Goal: Find specific page/section: Find specific page/section

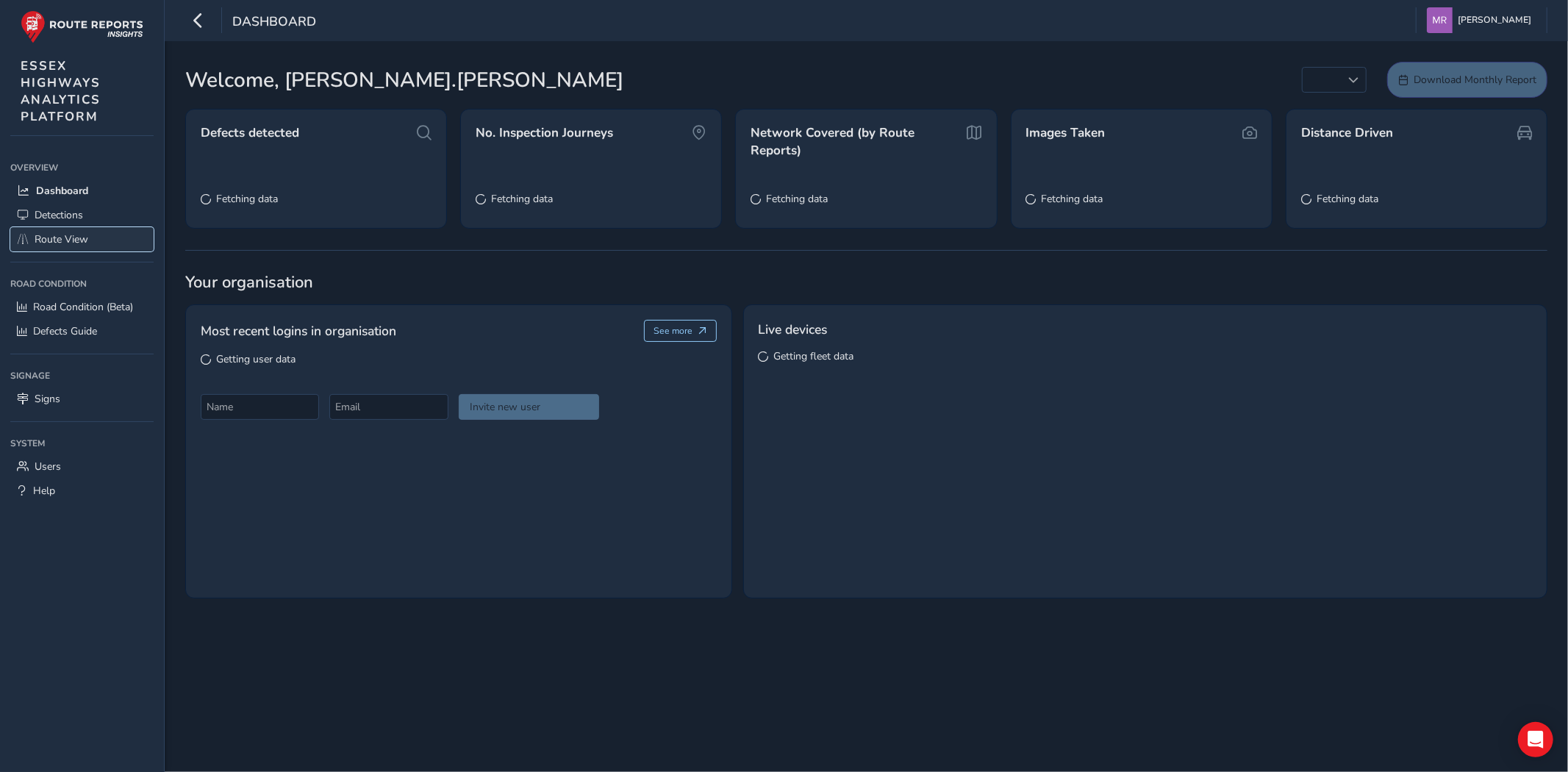
click at [52, 240] on span "Route View" at bounding box center [61, 239] width 54 height 14
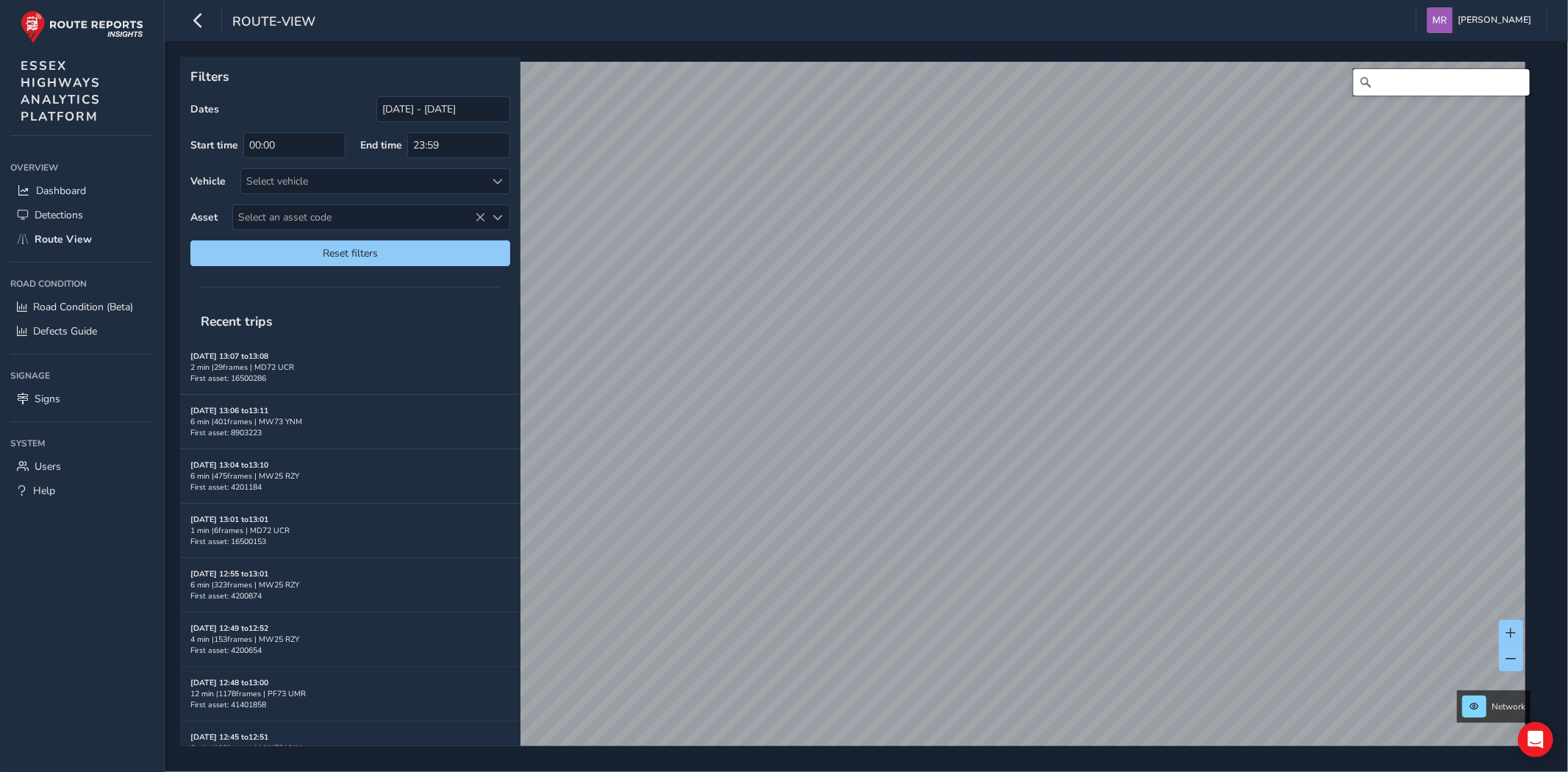
click at [1402, 83] on input "Search" at bounding box center [1442, 83] width 177 height 27
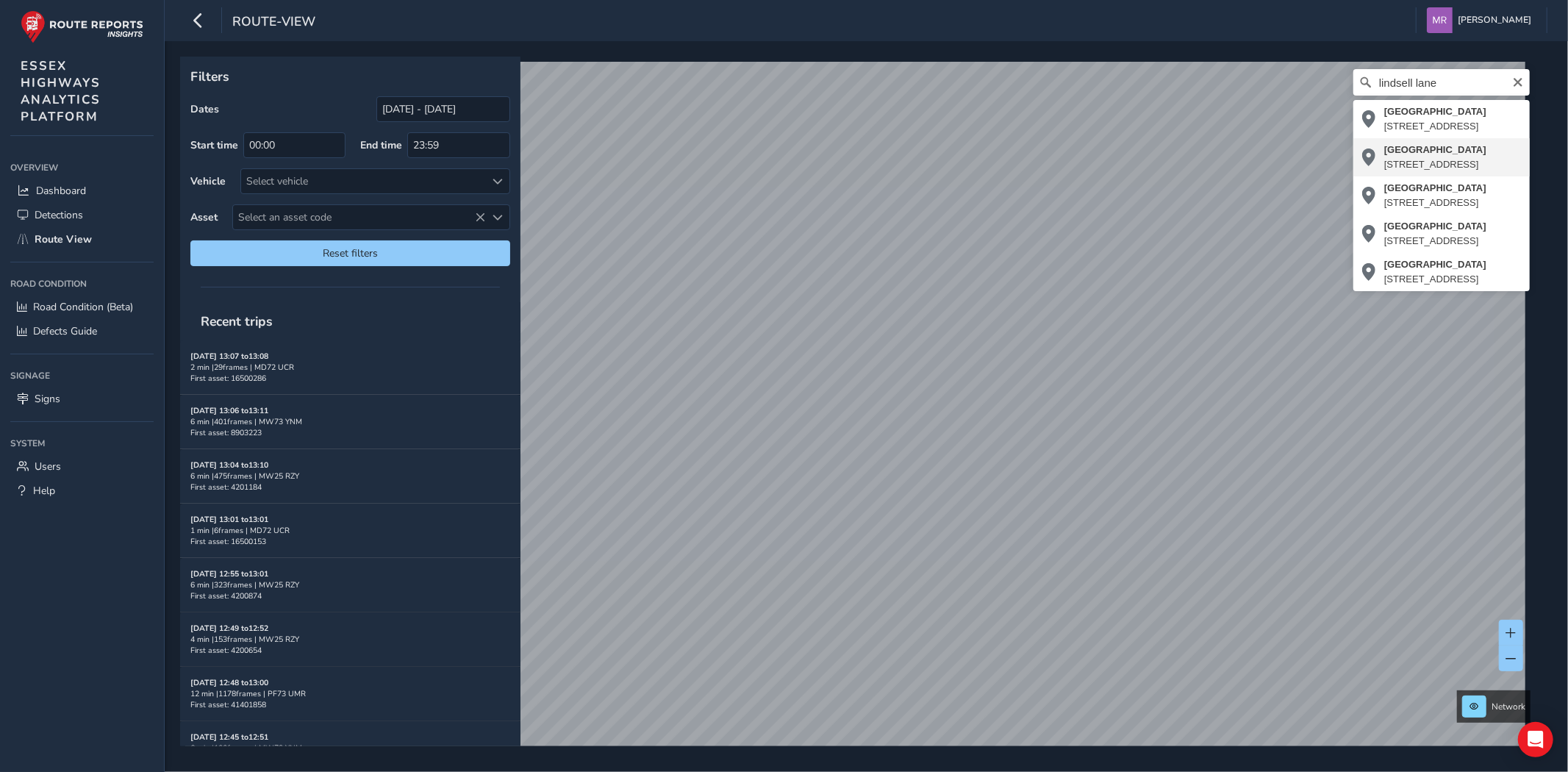
type input "[STREET_ADDRESS]"
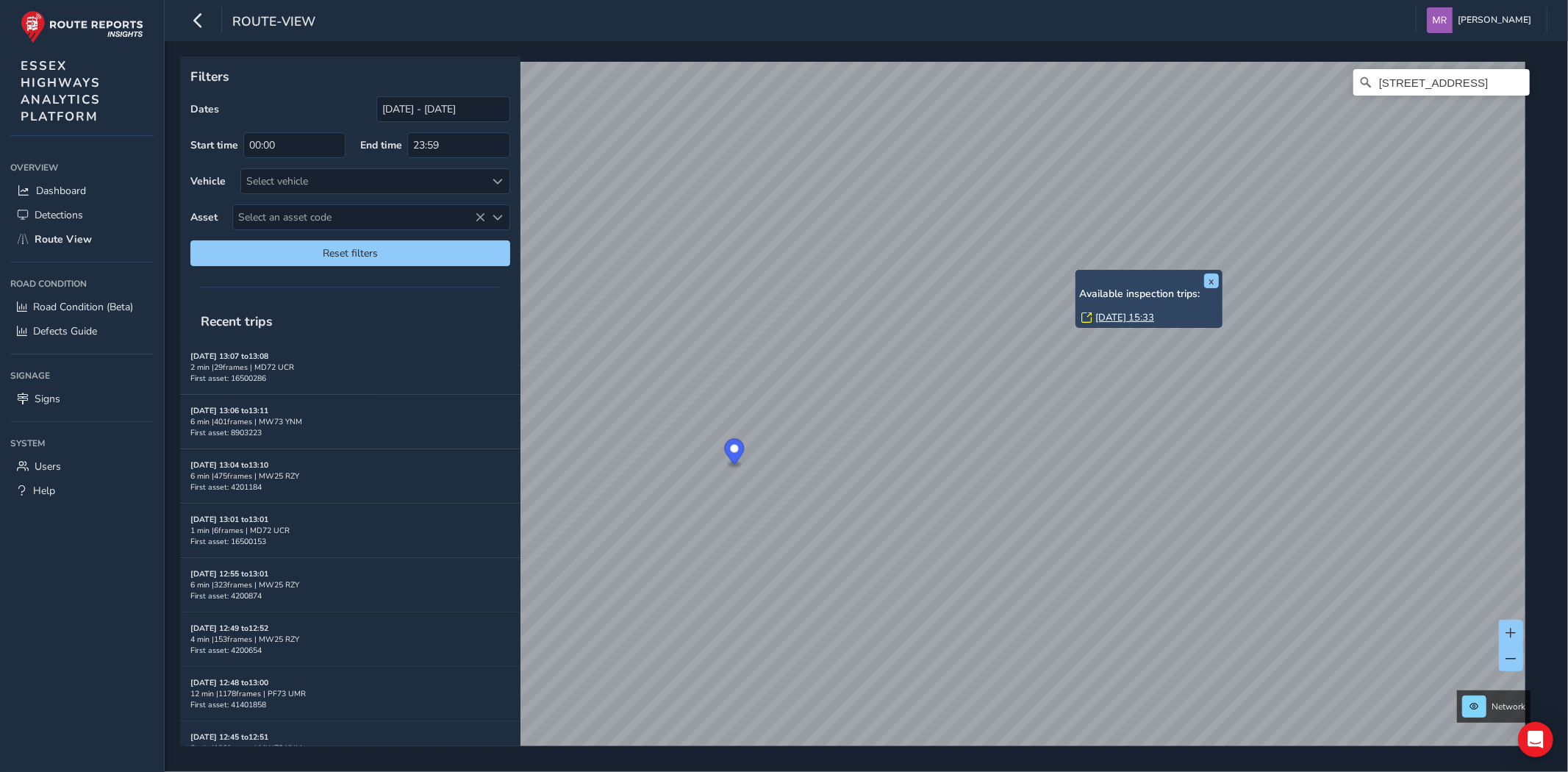
click at [1149, 314] on link "[DATE] 15:33" at bounding box center [1125, 318] width 59 height 13
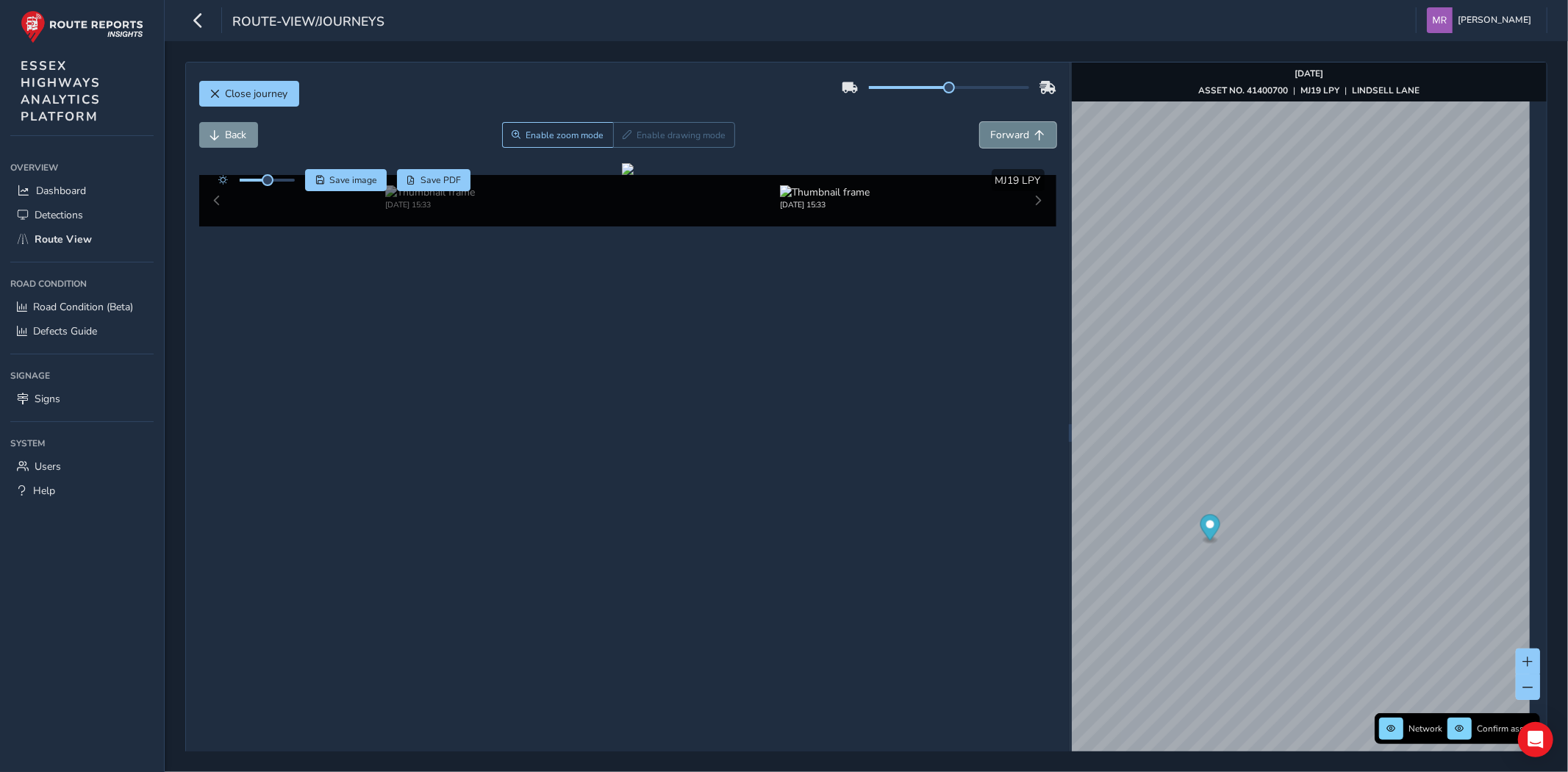
click at [1011, 135] on span "Forward" at bounding box center [1010, 135] width 39 height 14
click at [229, 142] on span "Back" at bounding box center [236, 135] width 21 height 14
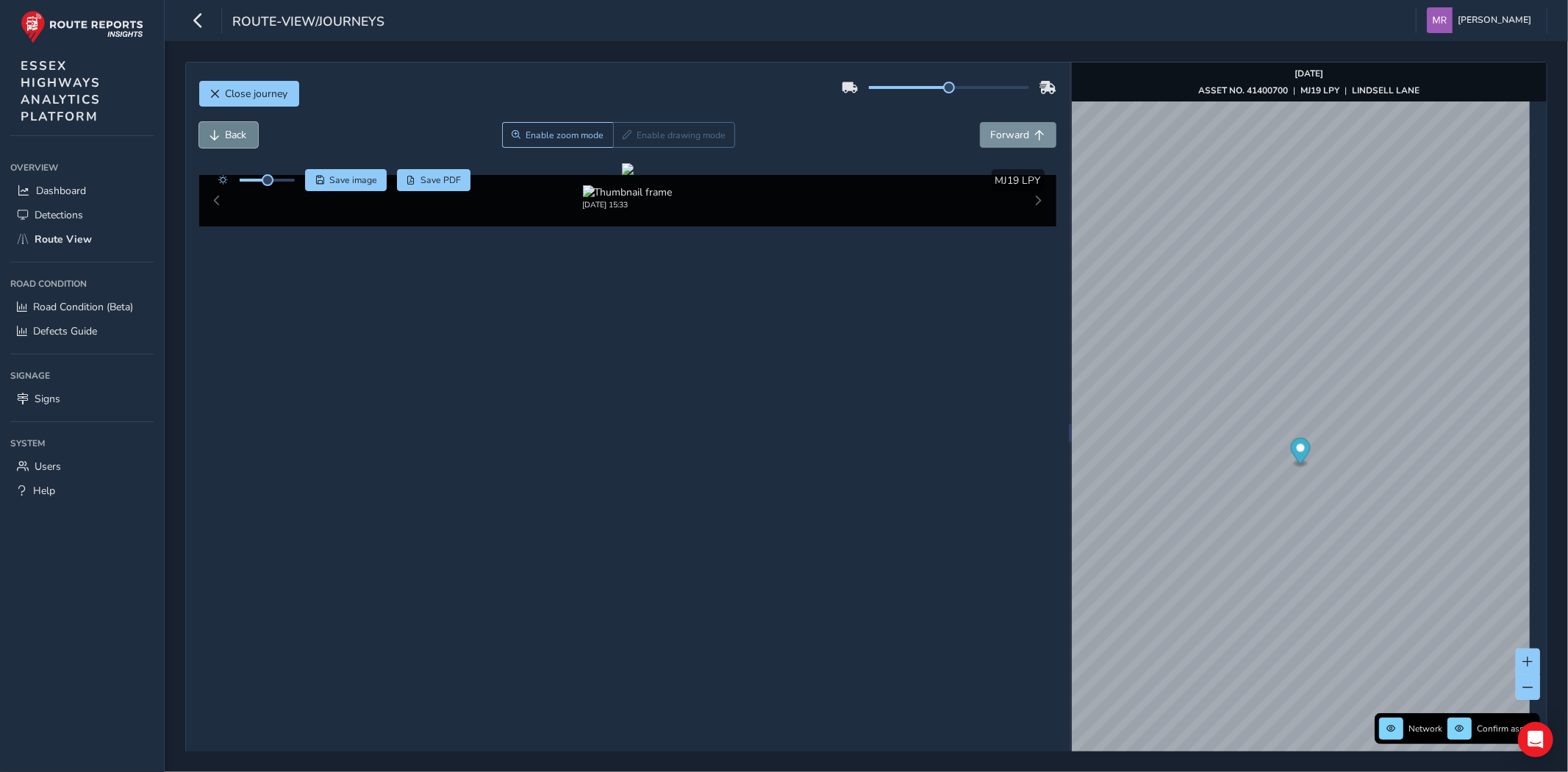
click at [229, 142] on span "Back" at bounding box center [236, 135] width 21 height 14
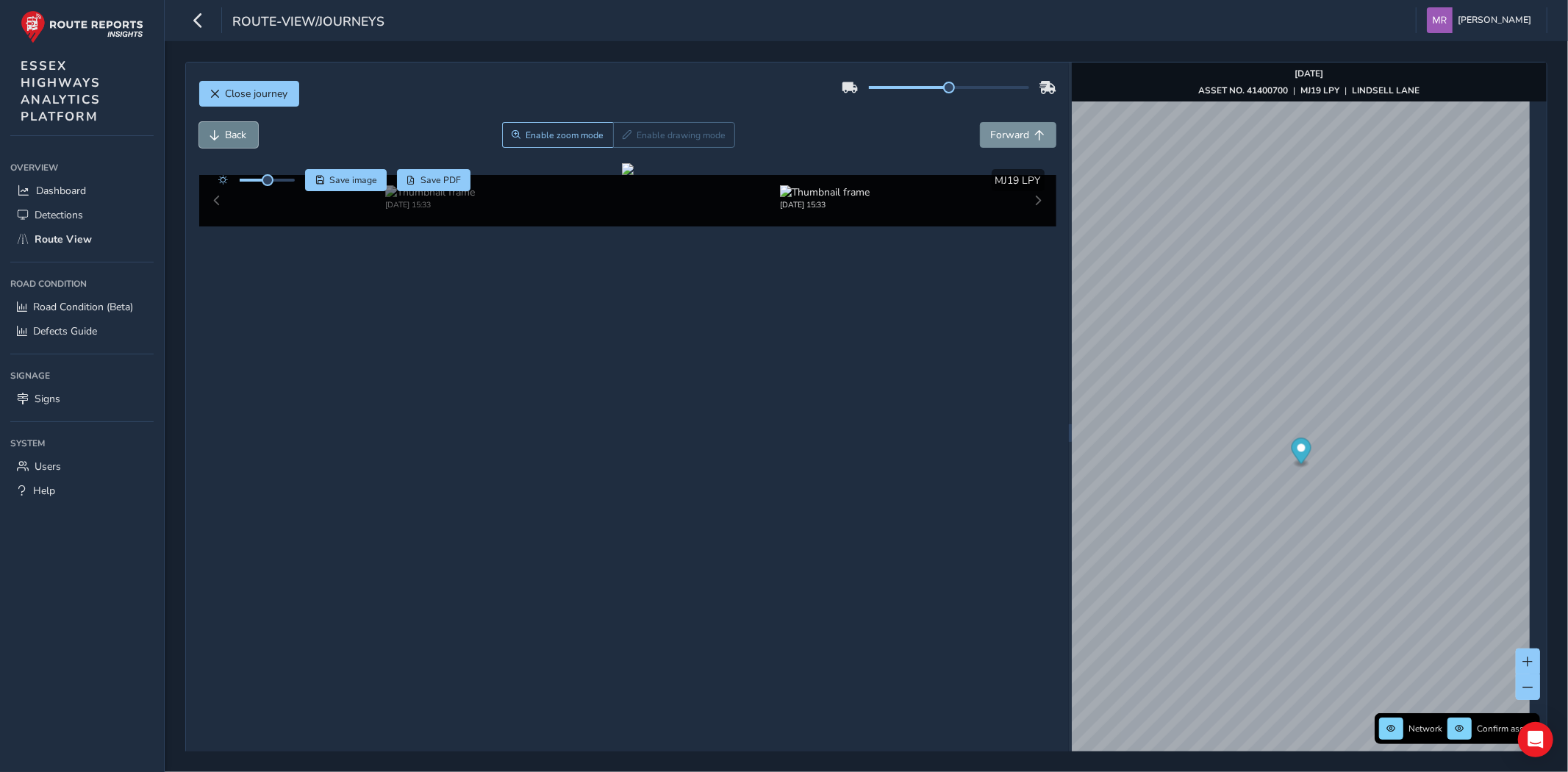
click at [229, 142] on span "Back" at bounding box center [236, 135] width 21 height 14
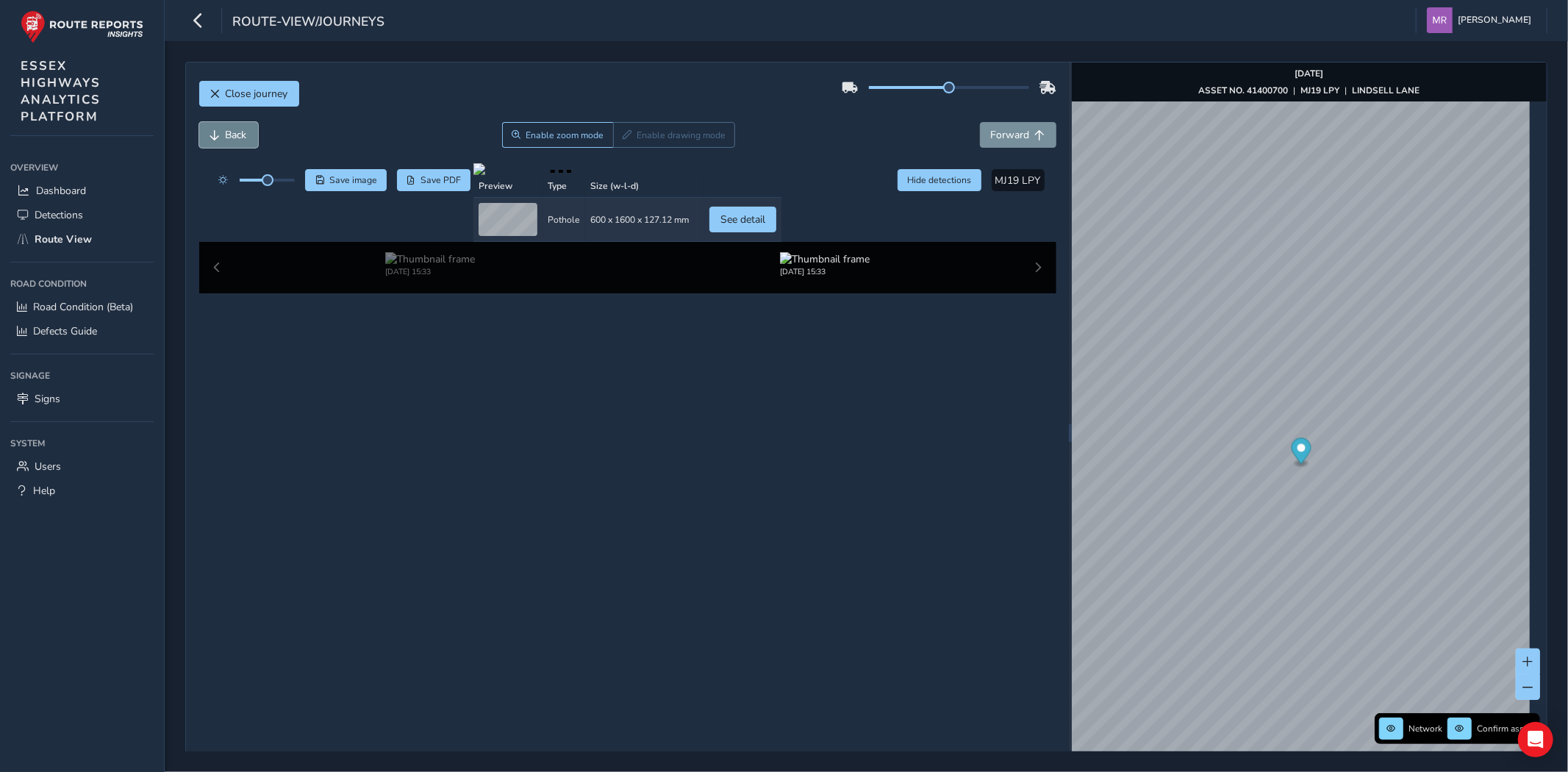
click at [229, 142] on span "Back" at bounding box center [236, 135] width 21 height 14
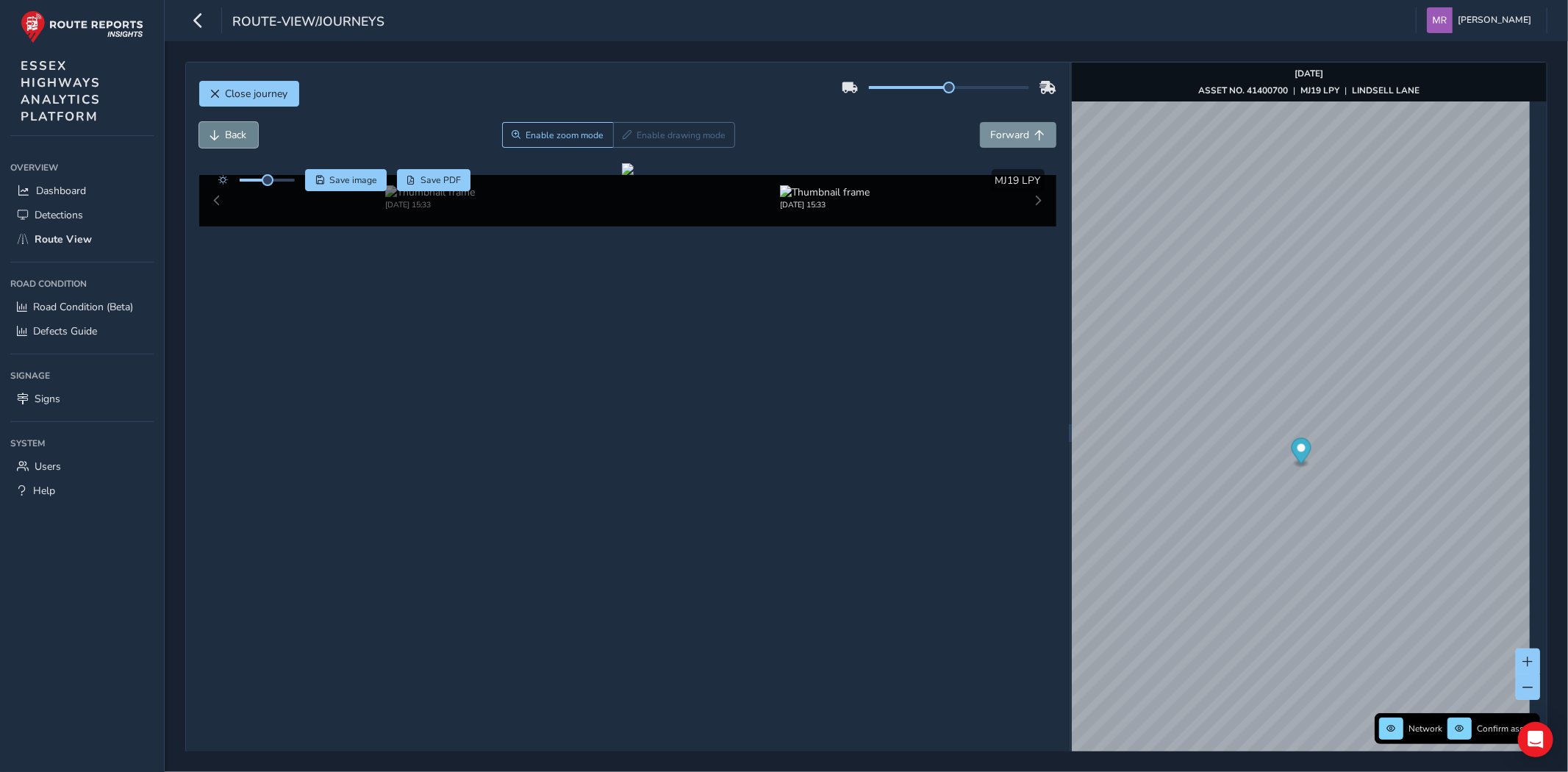
click at [229, 142] on span "Back" at bounding box center [236, 135] width 21 height 14
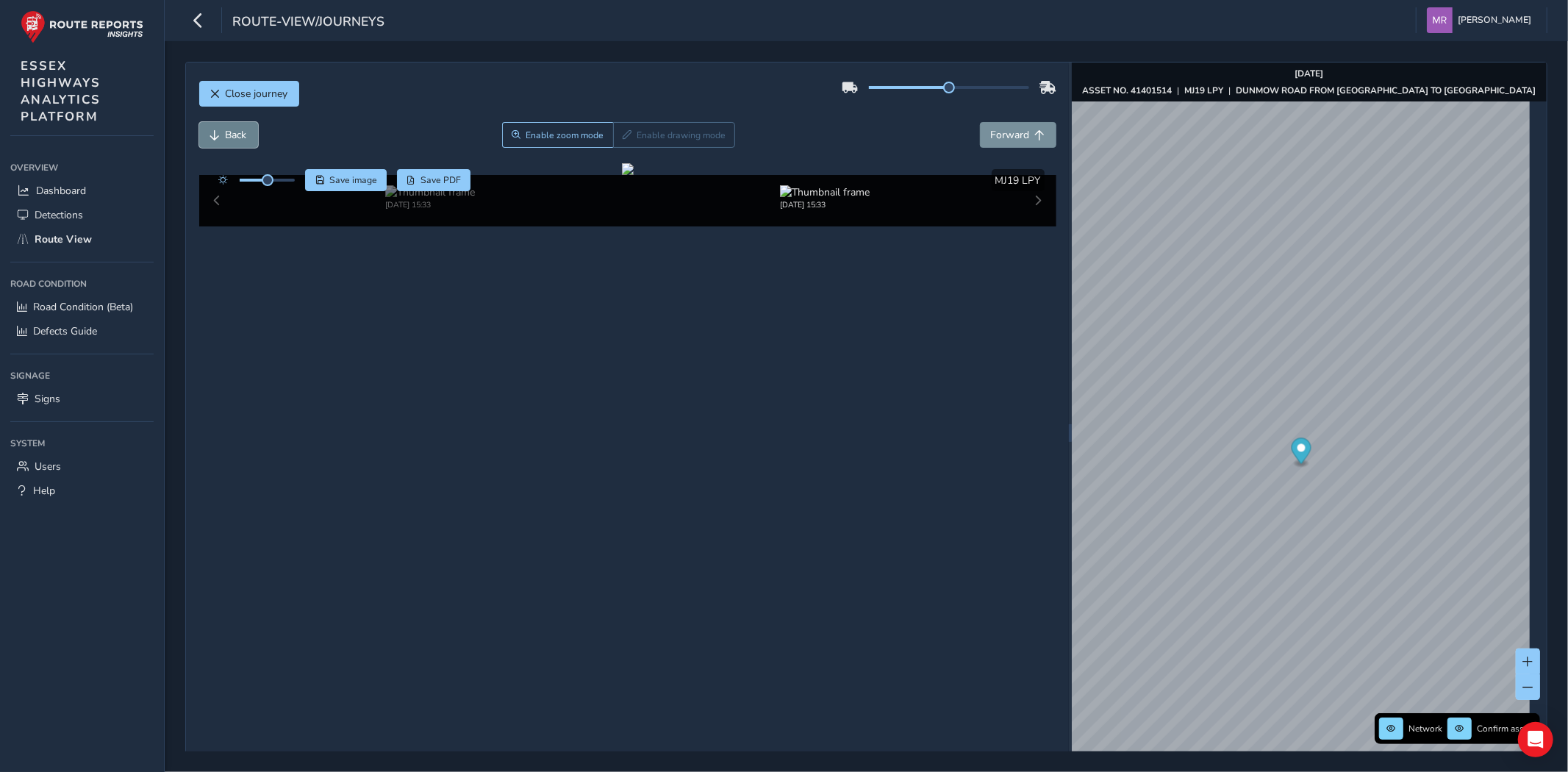
click at [229, 142] on span "Back" at bounding box center [236, 135] width 21 height 14
click at [996, 140] on span "Forward" at bounding box center [1010, 135] width 39 height 14
click at [1009, 136] on span "Forward" at bounding box center [1010, 135] width 39 height 14
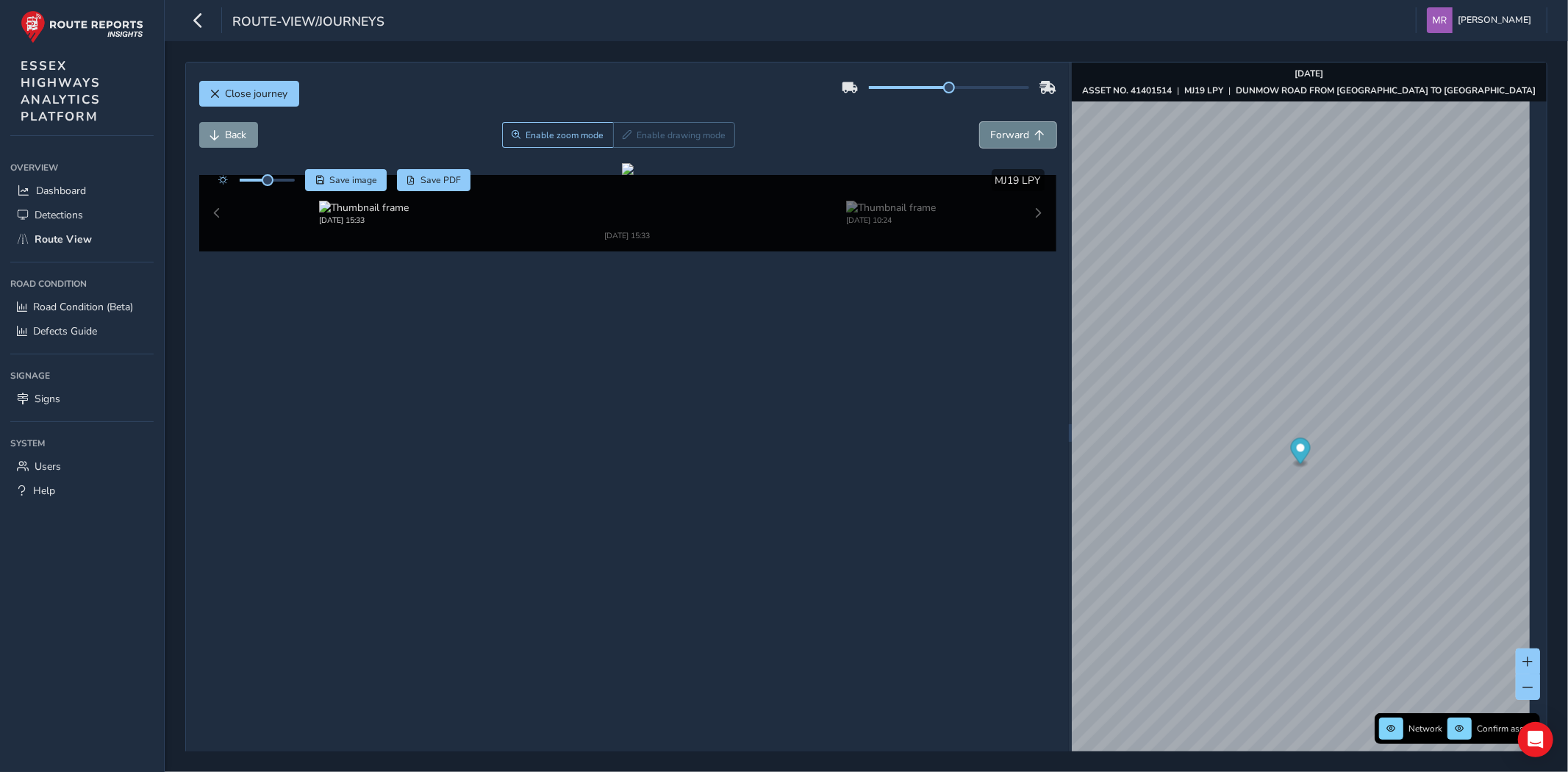
click at [1009, 136] on span "Forward" at bounding box center [1010, 135] width 39 height 14
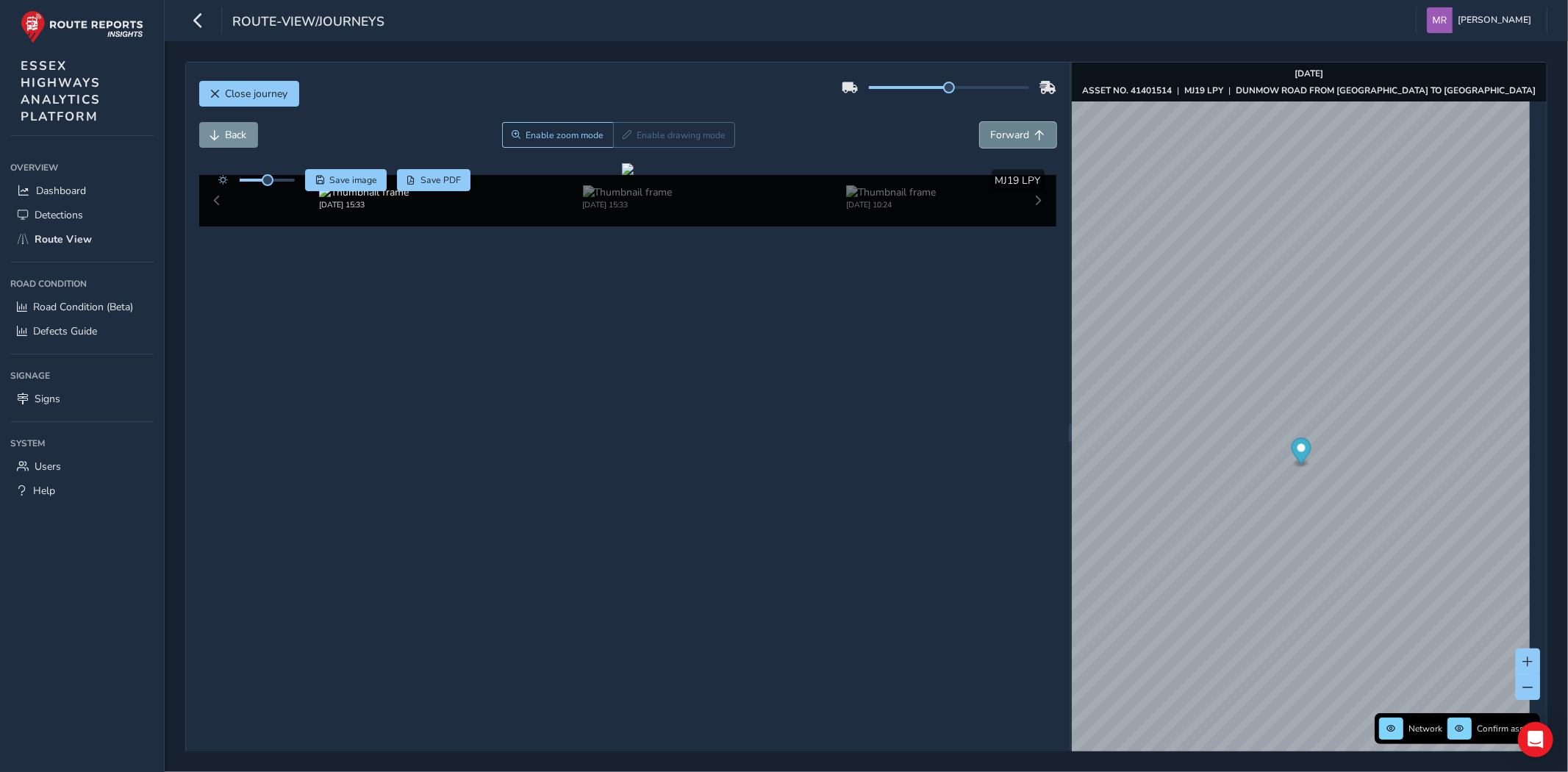
click at [1009, 136] on span "Forward" at bounding box center [1010, 135] width 39 height 14
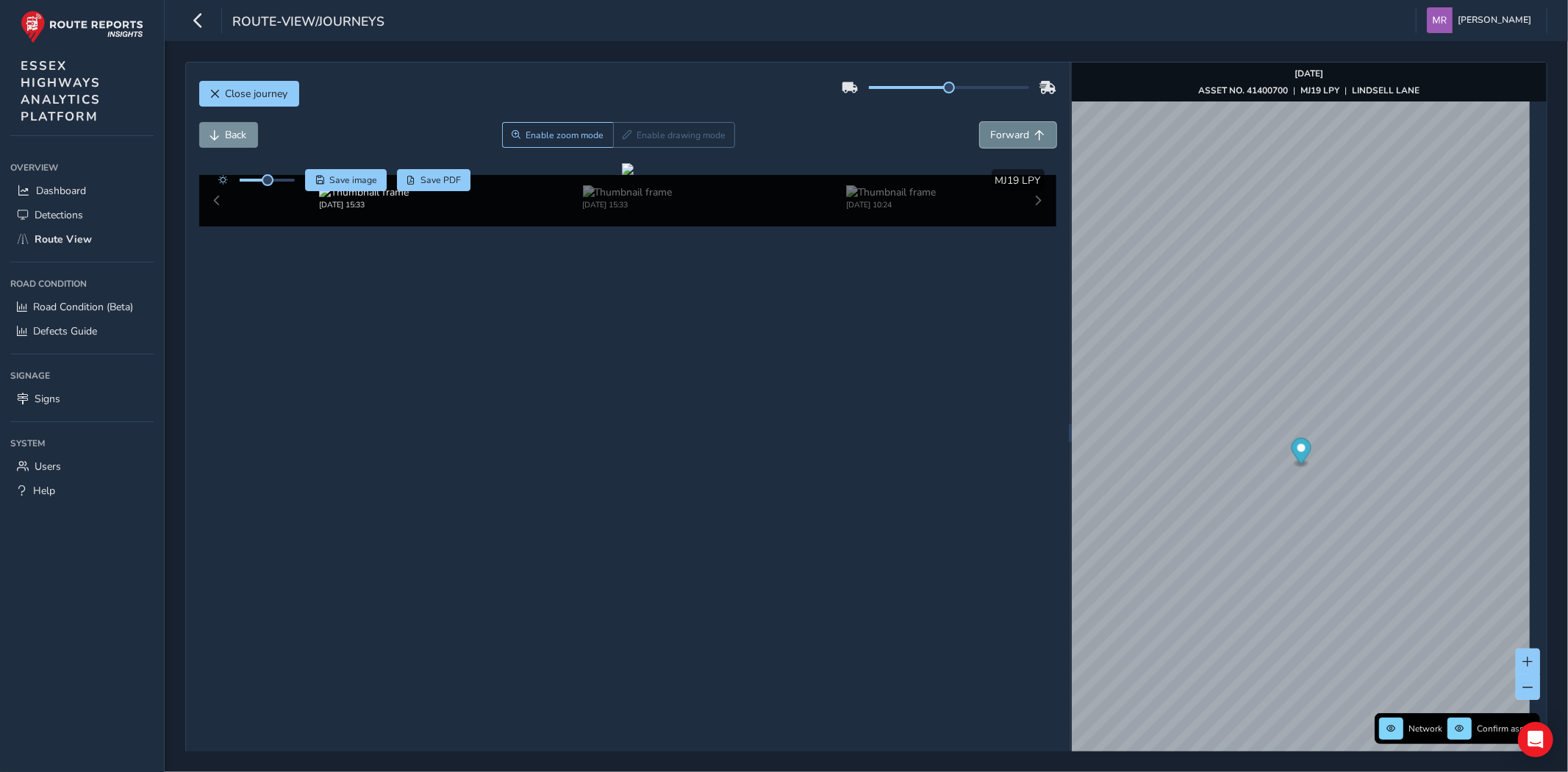
click at [1009, 136] on span "Forward" at bounding box center [1010, 135] width 39 height 14
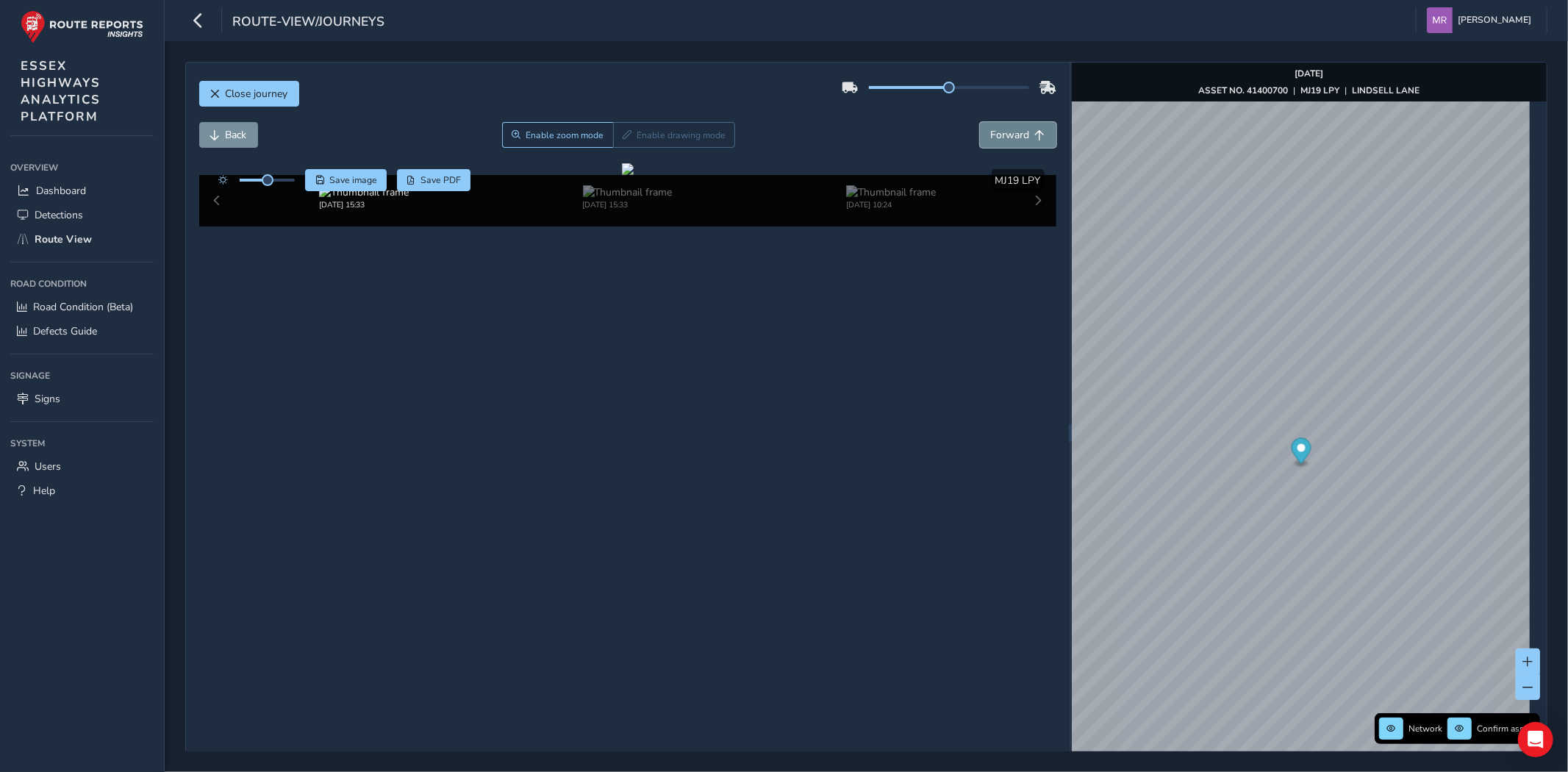
click at [1009, 136] on span "Forward" at bounding box center [1010, 135] width 39 height 14
click at [232, 141] on span "Back" at bounding box center [236, 135] width 21 height 14
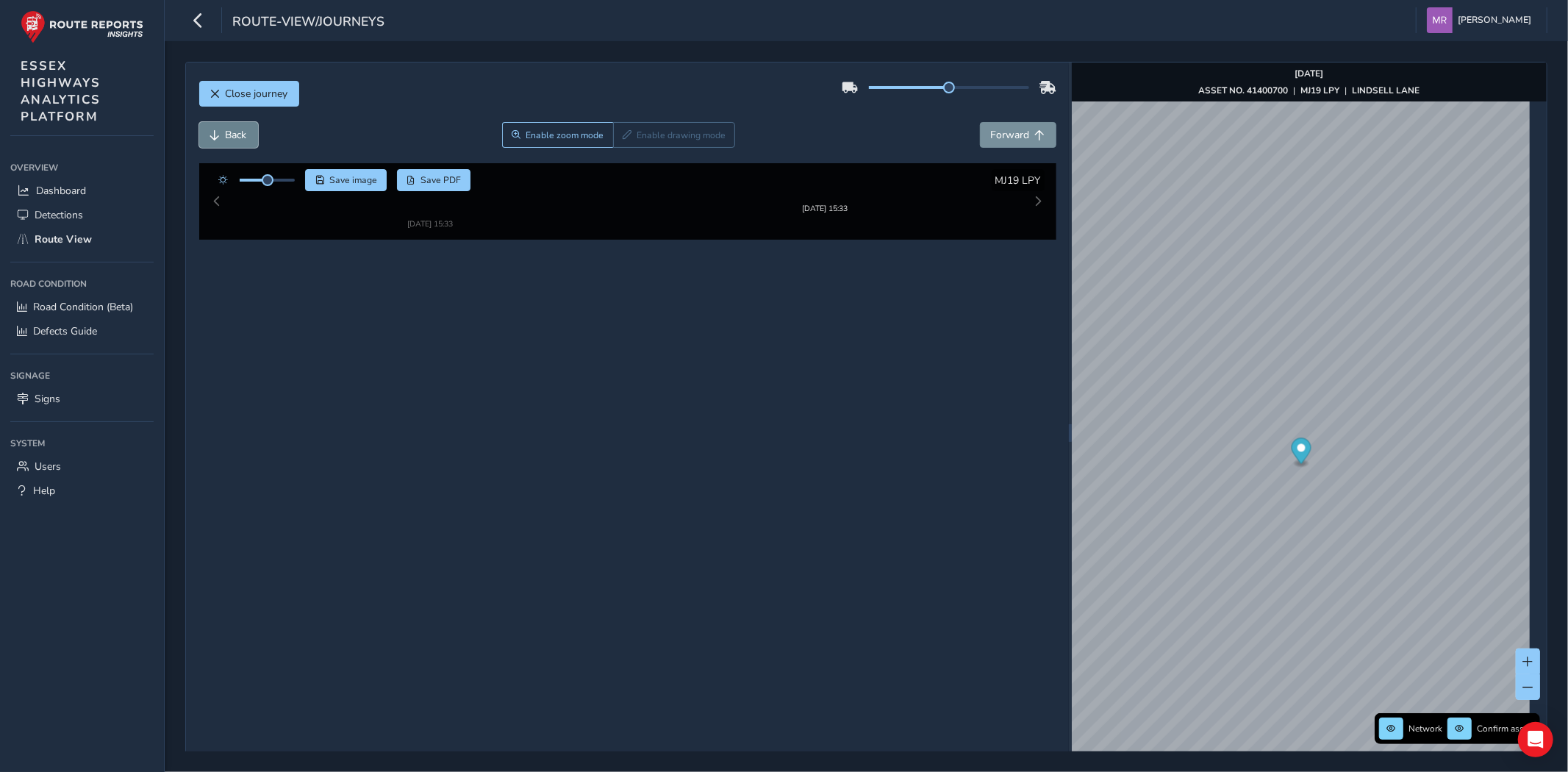
click at [232, 141] on span "Back" at bounding box center [236, 135] width 21 height 14
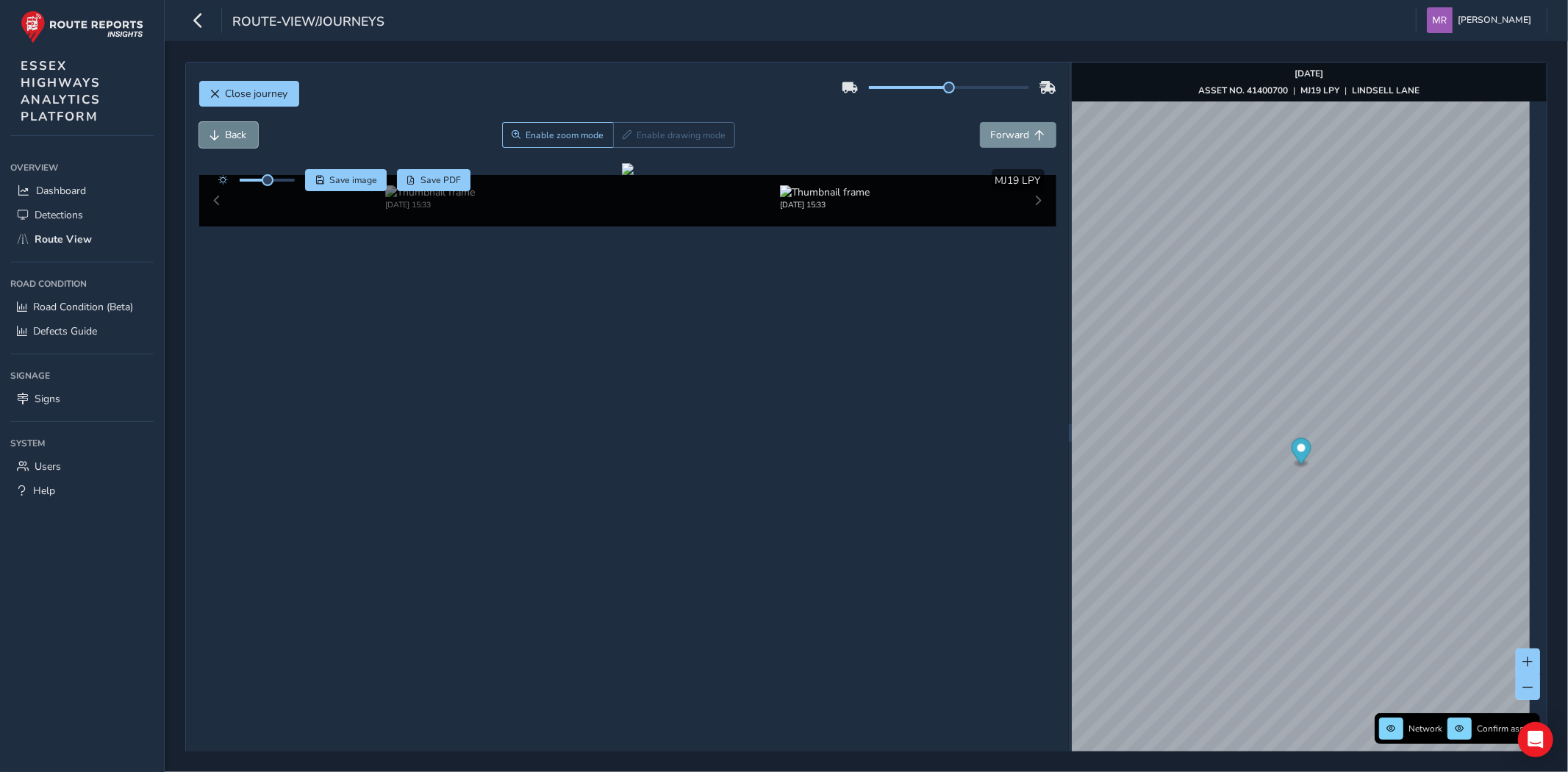
click at [232, 141] on span "Back" at bounding box center [236, 135] width 21 height 14
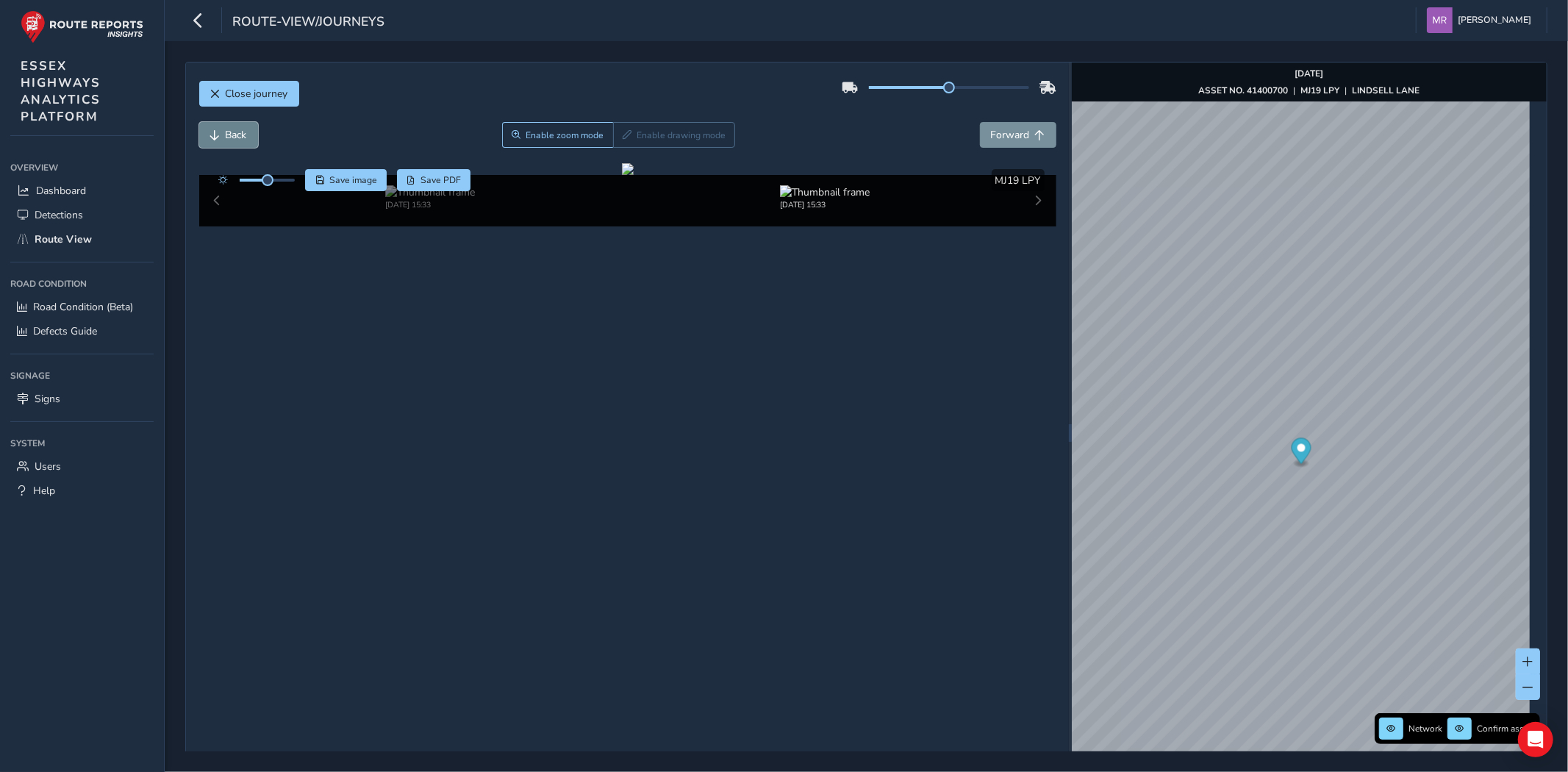
click at [232, 141] on span "Back" at bounding box center [236, 135] width 21 height 14
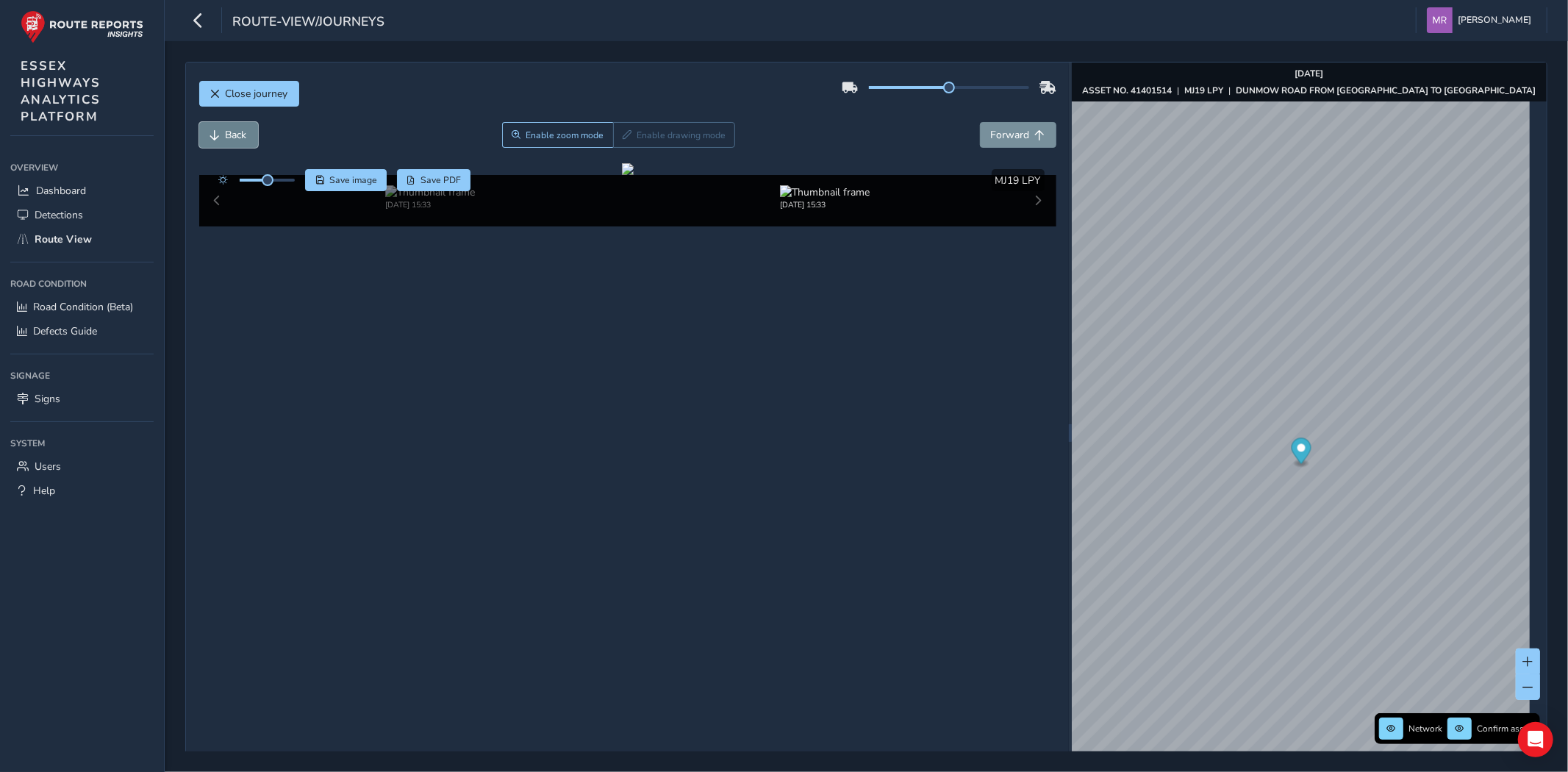
click at [232, 141] on span "Back" at bounding box center [236, 135] width 21 height 14
click at [996, 140] on span "Forward" at bounding box center [1010, 135] width 39 height 14
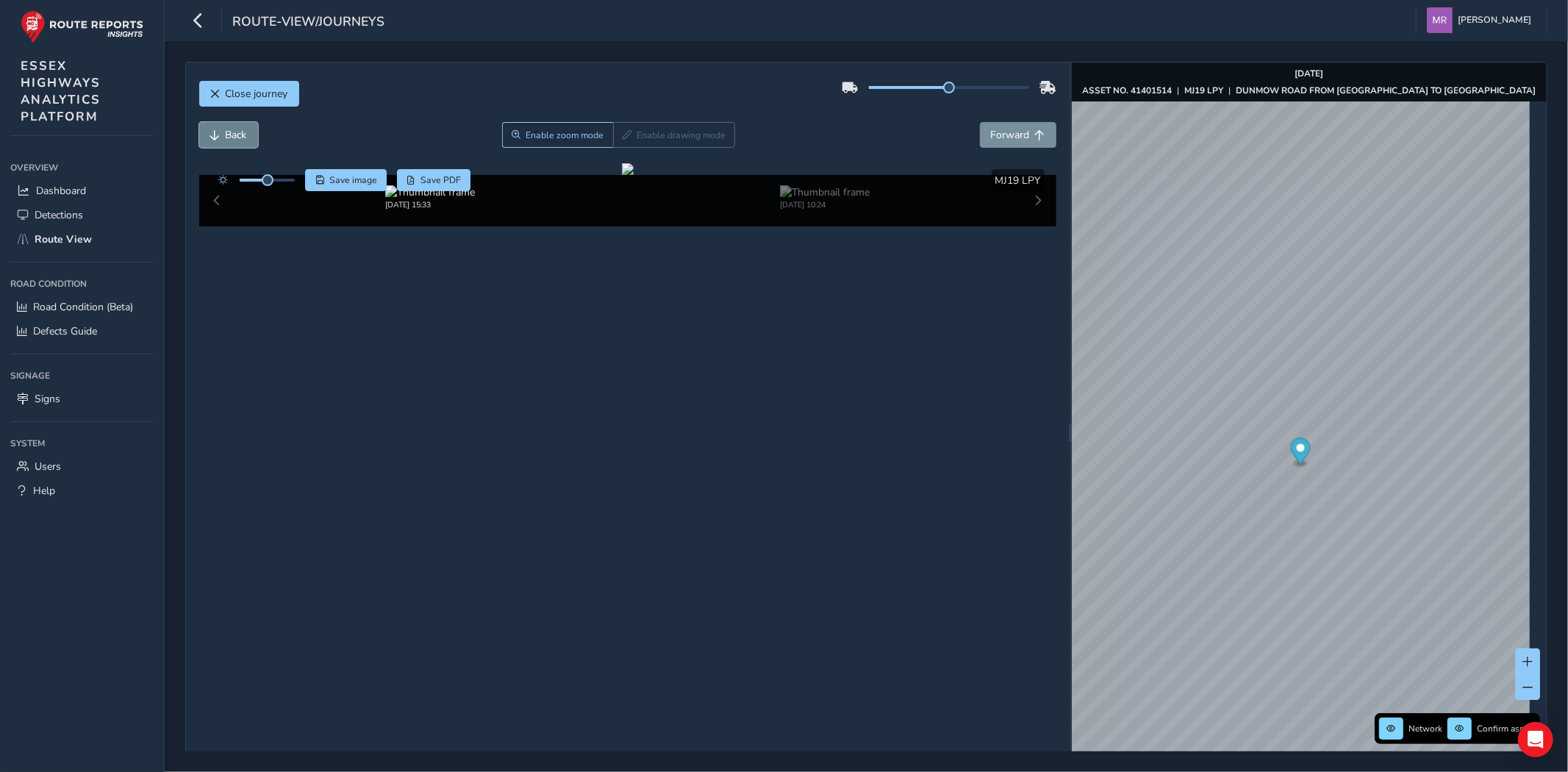
click at [226, 134] on span "Back" at bounding box center [236, 135] width 21 height 14
click at [288, 182] on div at bounding box center [252, 179] width 84 height 22
drag, startPoint x: 267, startPoint y: 179, endPoint x: 292, endPoint y: 181, distance: 25.1
click at [292, 181] on span at bounding box center [292, 180] width 11 height 11
click at [550, 136] on span "Enable zoom mode" at bounding box center [565, 135] width 78 height 11
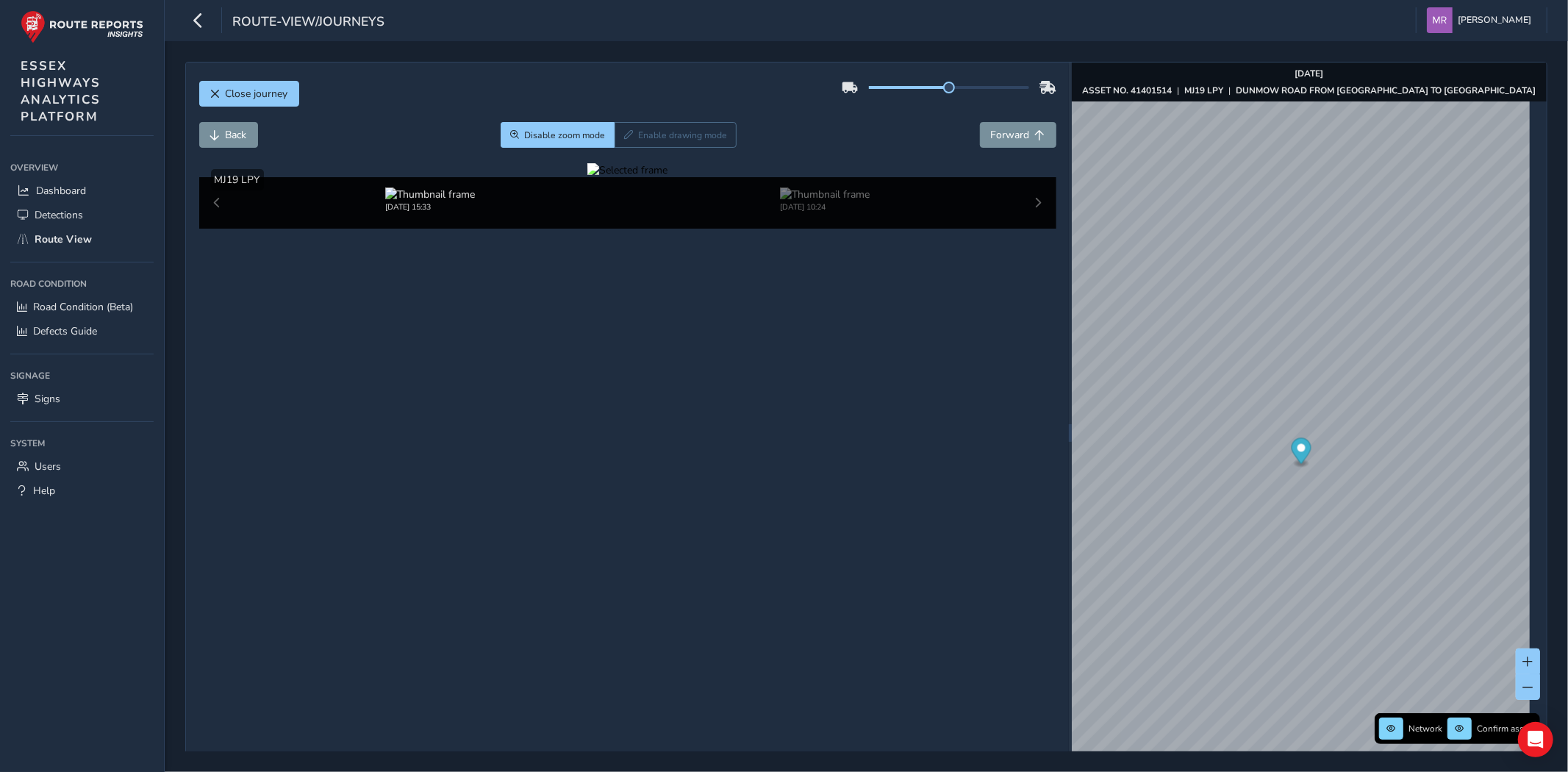
click at [667, 178] on div at bounding box center [627, 170] width 80 height 14
click at [890, 335] on img at bounding box center [613, 502] width 2118 height 1192
click at [667, 178] on div at bounding box center [627, 170] width 80 height 14
click at [900, 325] on img at bounding box center [600, 518] width 2118 height 1192
click at [667, 178] on div at bounding box center [627, 170] width 80 height 14
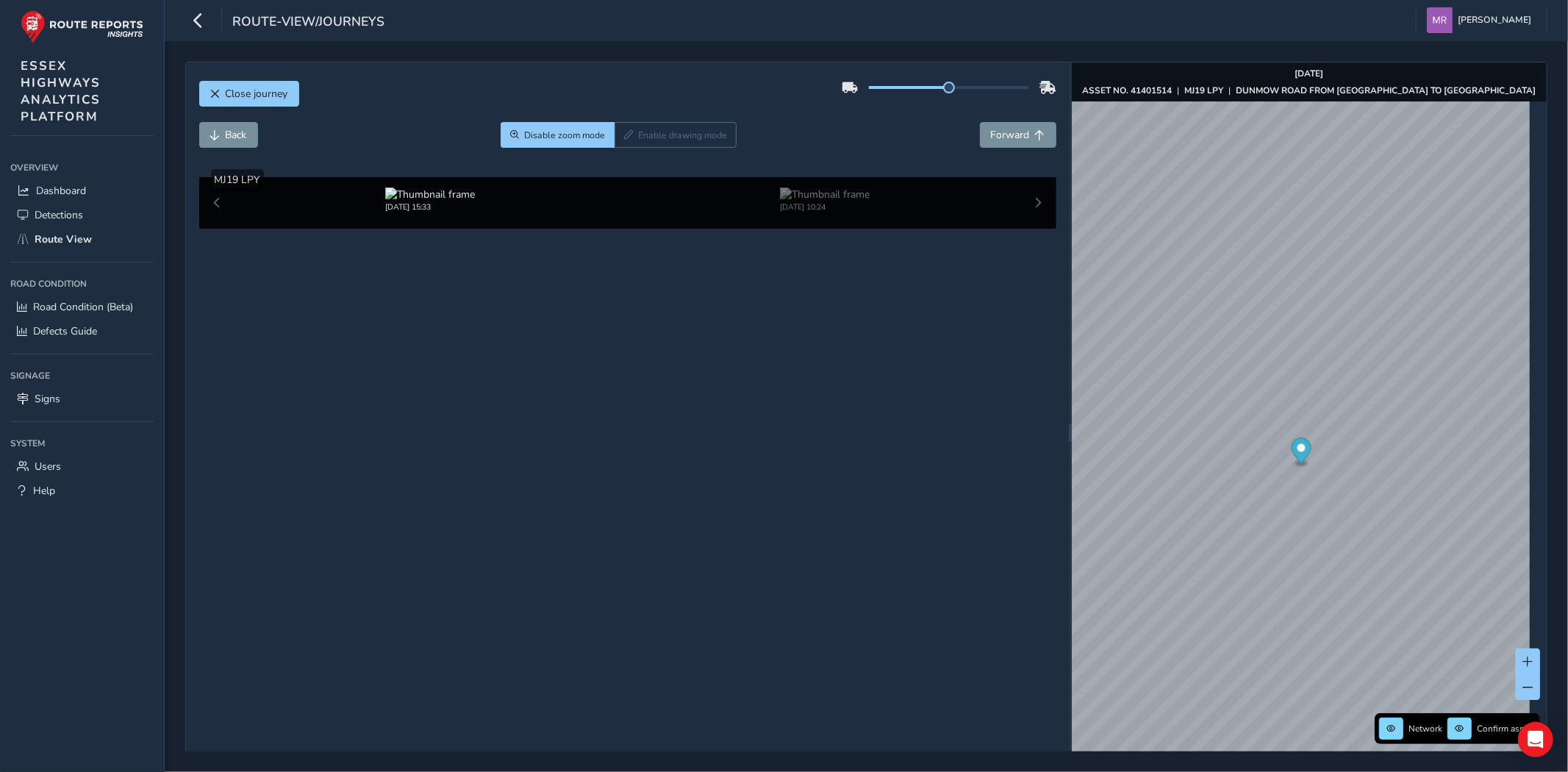
click at [898, 343] on img at bounding box center [603, 492] width 2118 height 1192
click at [667, 178] on div at bounding box center [627, 170] width 80 height 14
click at [883, 329] on img at bounding box center [625, 513] width 2118 height 1192
click at [1002, 144] on button "Forward" at bounding box center [1018, 135] width 77 height 26
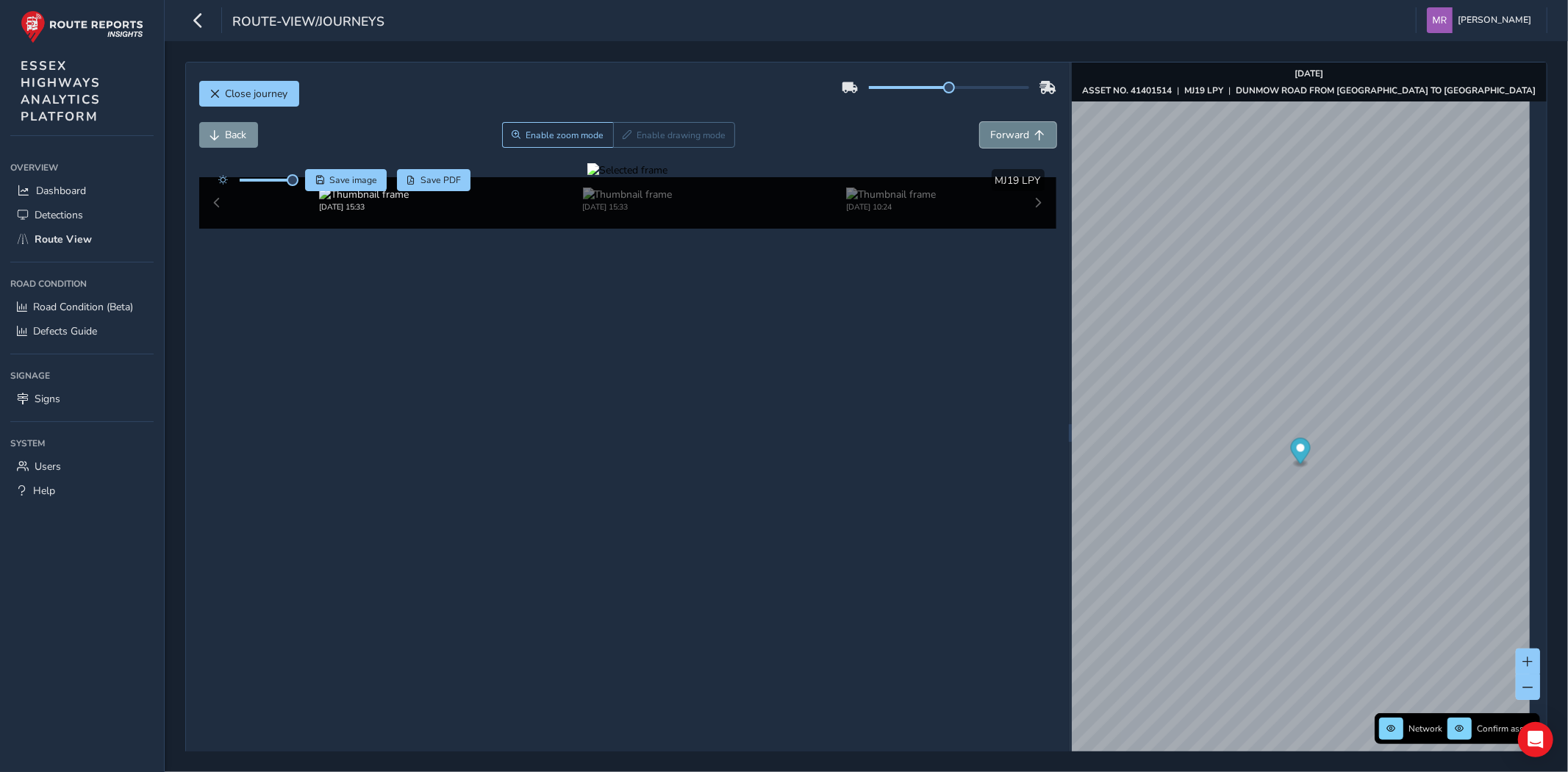
click at [1002, 144] on button "Forward" at bounding box center [1018, 135] width 77 height 26
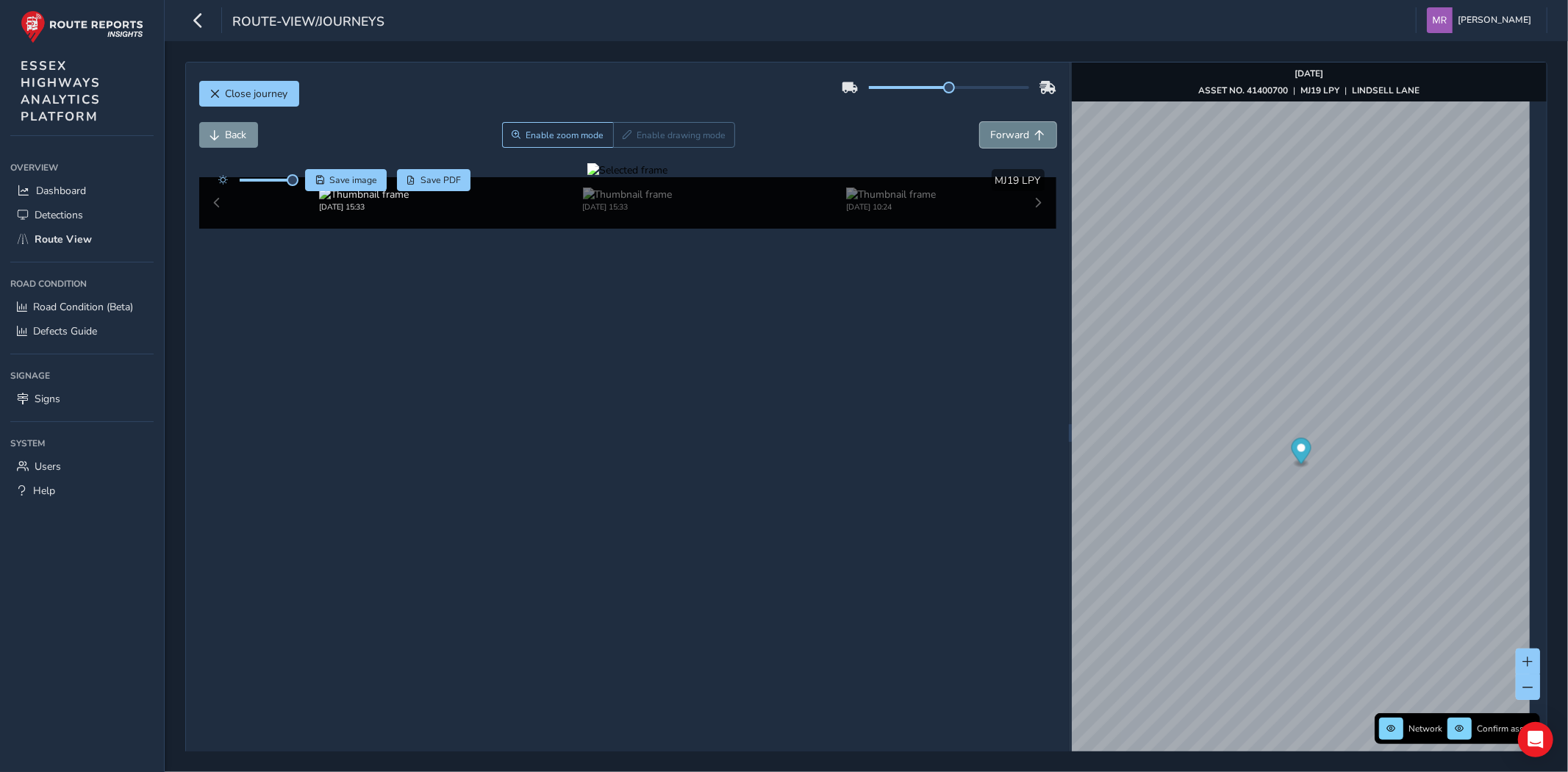
click at [1002, 144] on button "Forward" at bounding box center [1018, 135] width 77 height 26
click at [1002, 143] on button "Forward" at bounding box center [1018, 135] width 77 height 26
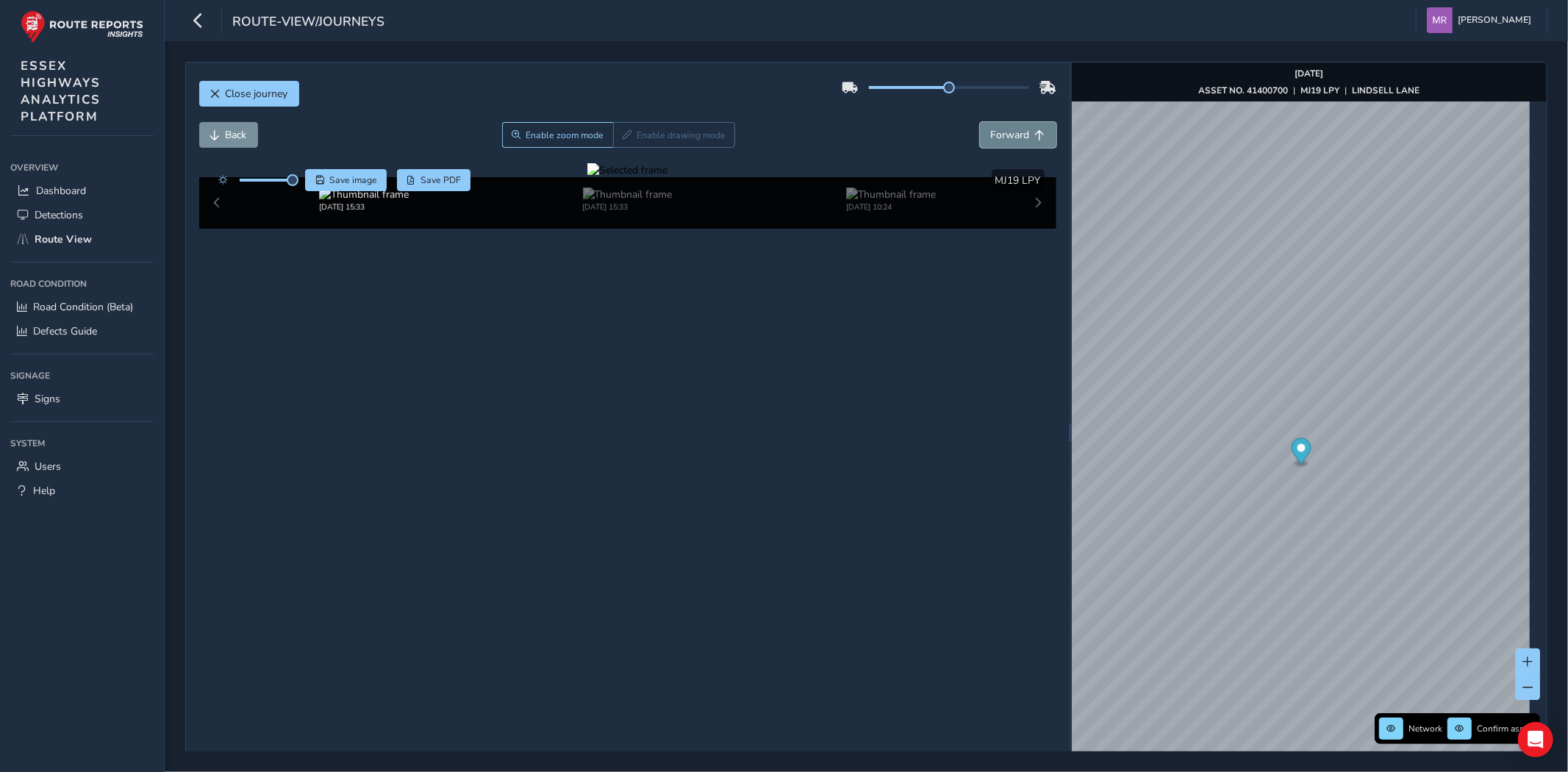
click at [1002, 143] on button "Forward" at bounding box center [1018, 135] width 77 height 26
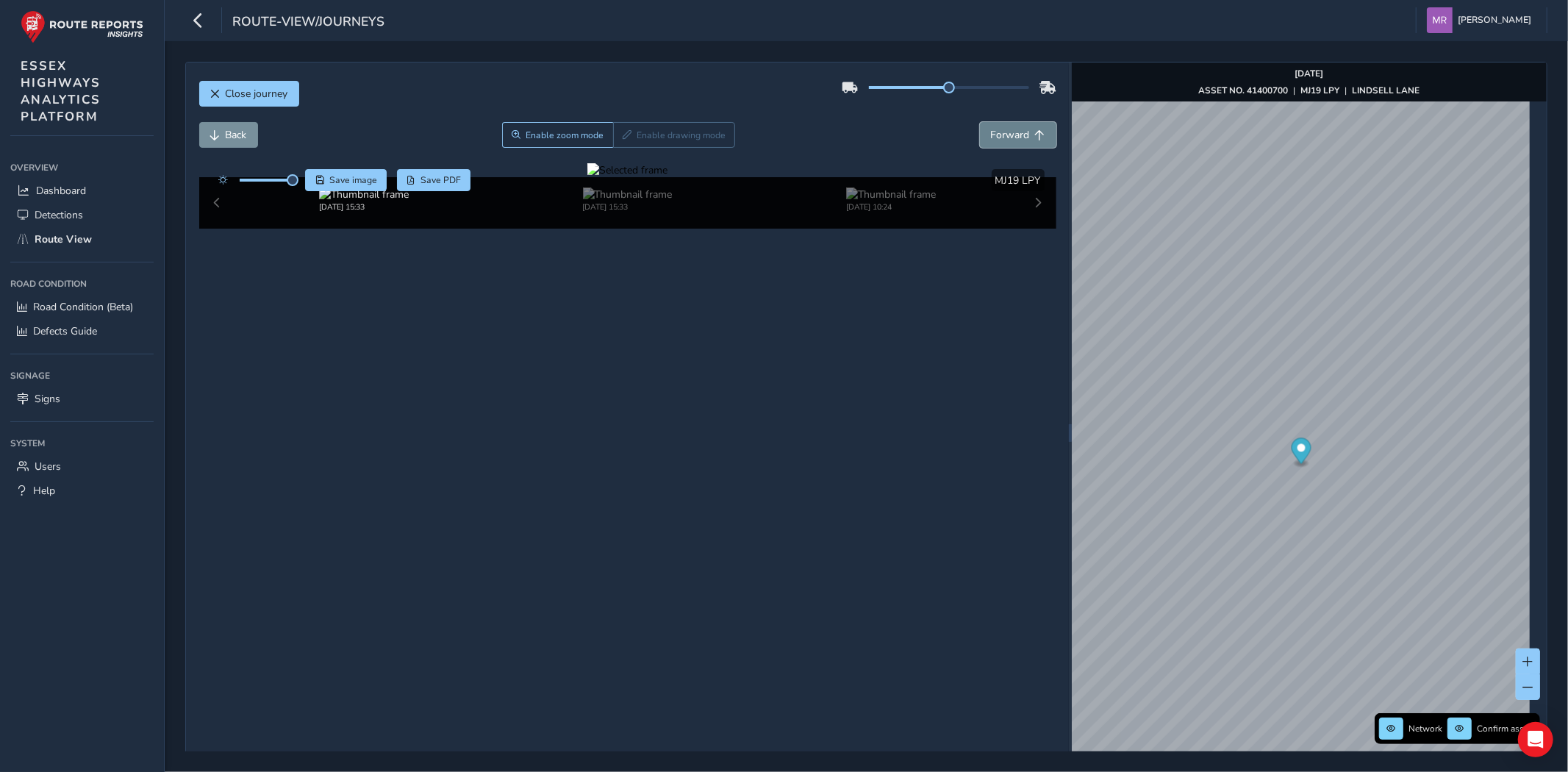
click at [1002, 143] on button "Forward" at bounding box center [1018, 135] width 77 height 26
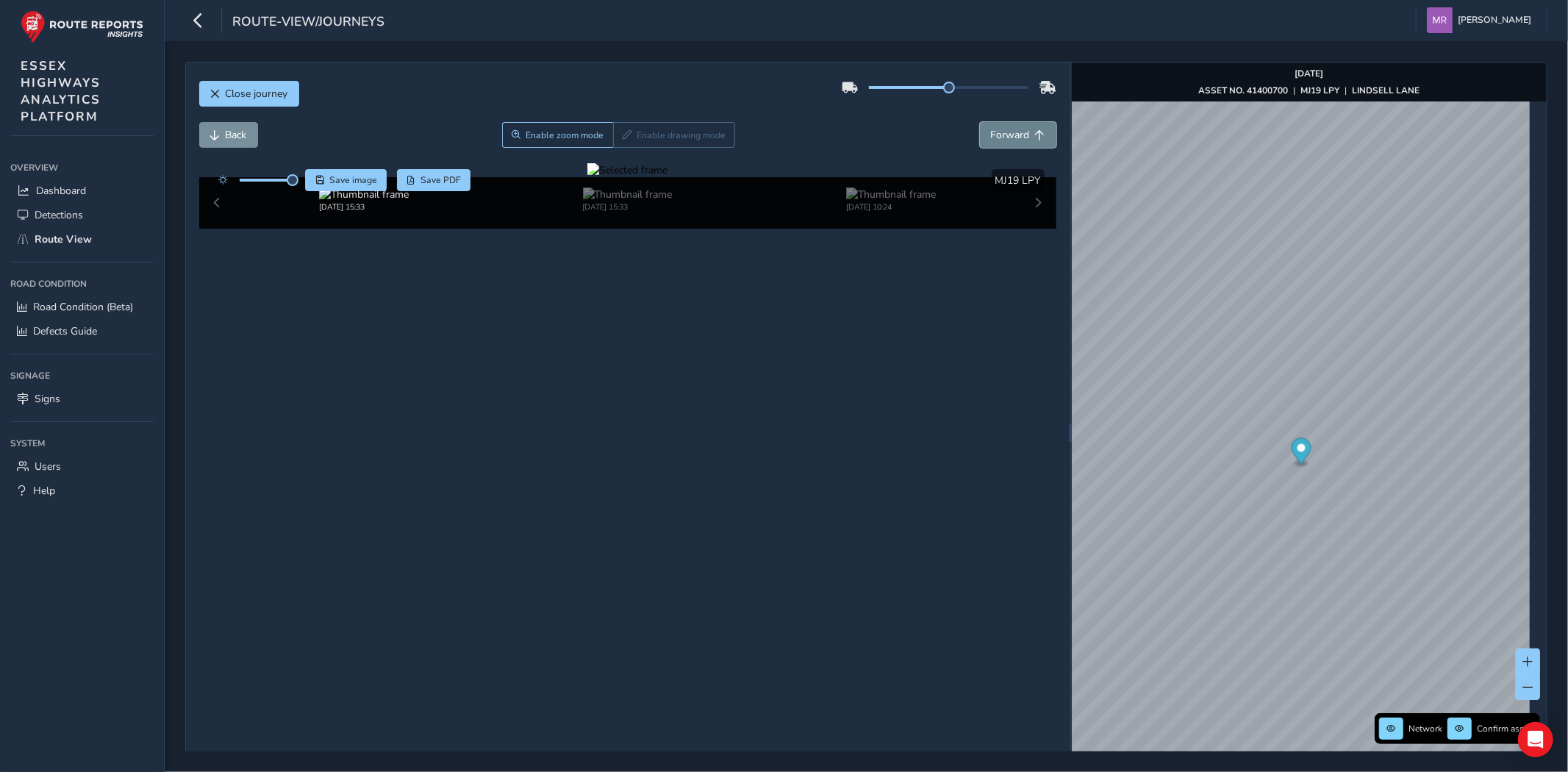
click at [1002, 143] on button "Forward" at bounding box center [1018, 135] width 77 height 26
click at [1002, 142] on button "Forward" at bounding box center [1018, 135] width 77 height 26
click at [1002, 142] on span "Forward" at bounding box center [1010, 135] width 39 height 14
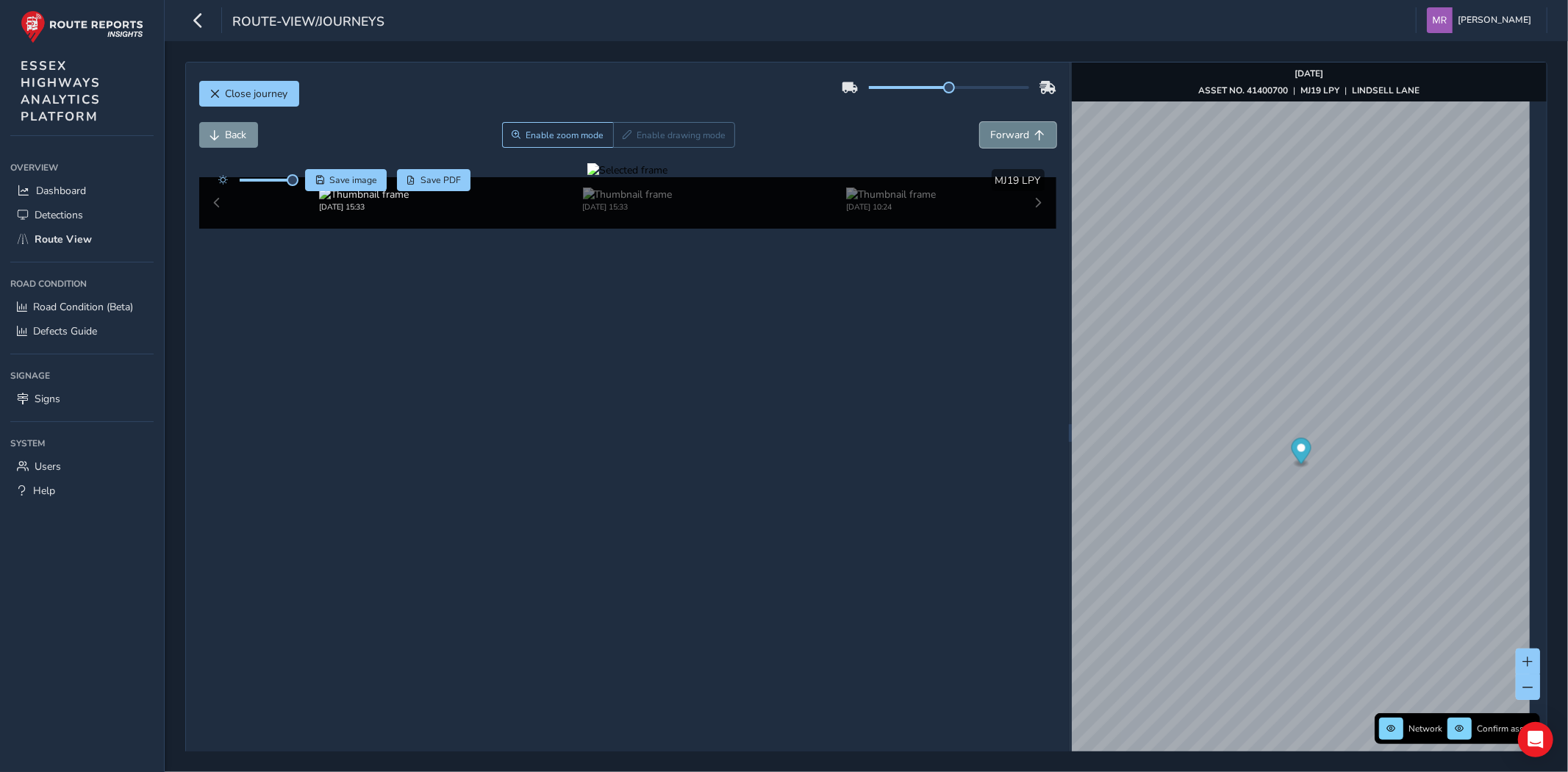
click at [1002, 142] on span "Forward" at bounding box center [1010, 135] width 39 height 14
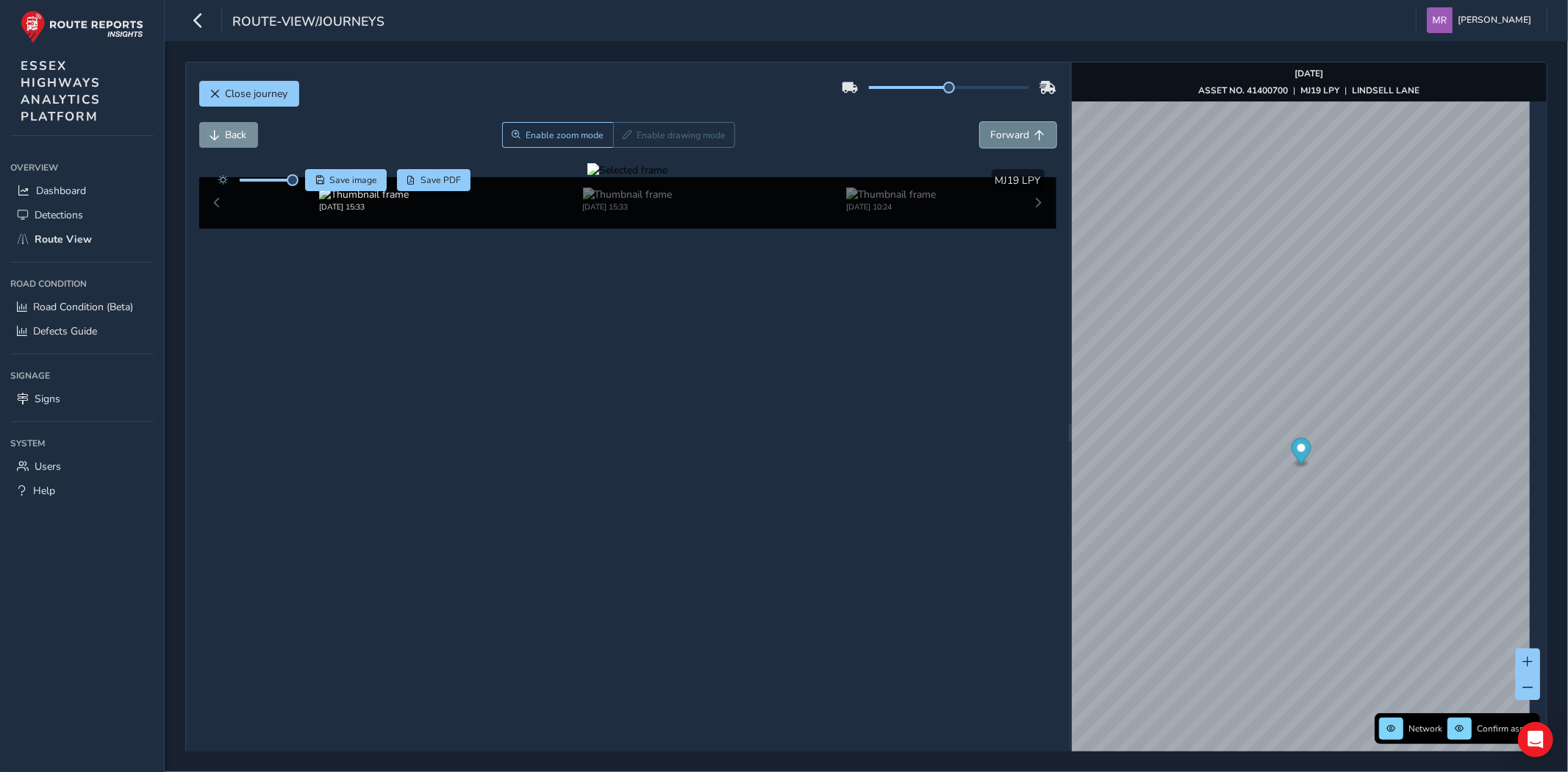
click at [1002, 142] on span "Forward" at bounding box center [1010, 135] width 39 height 14
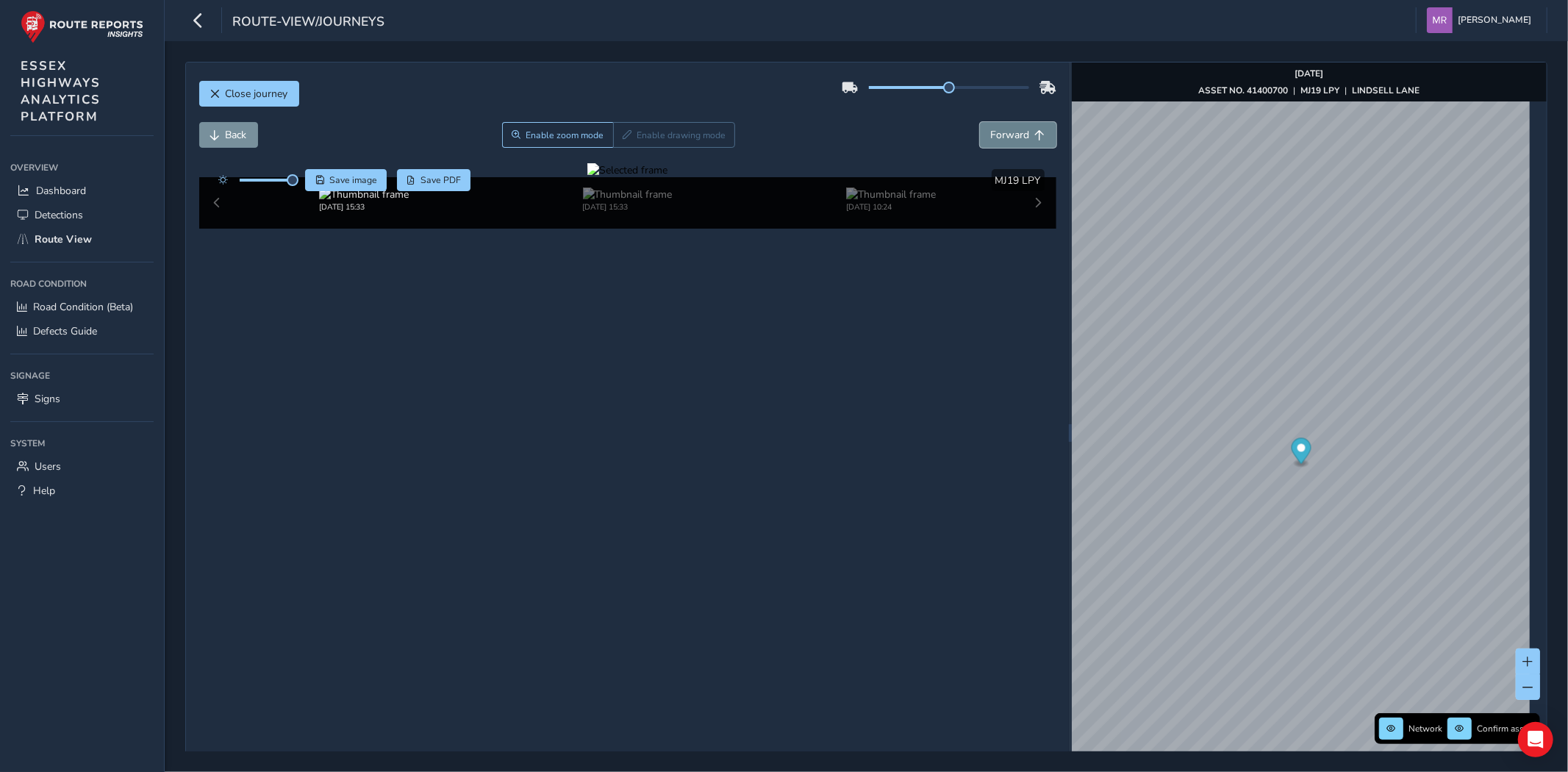
click at [1002, 142] on span "Forward" at bounding box center [1010, 135] width 39 height 14
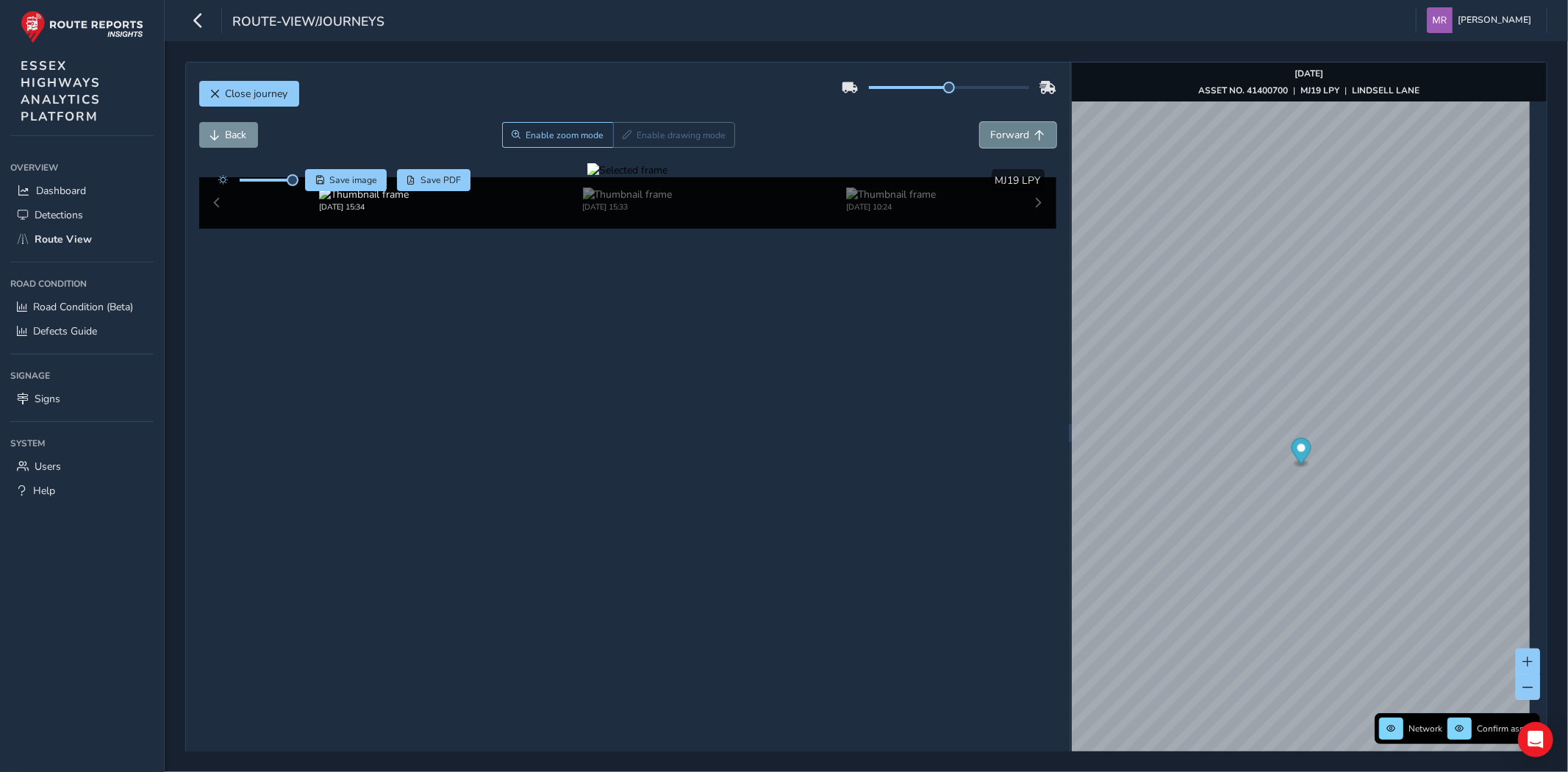
click at [1002, 142] on span "Forward" at bounding box center [1010, 135] width 39 height 14
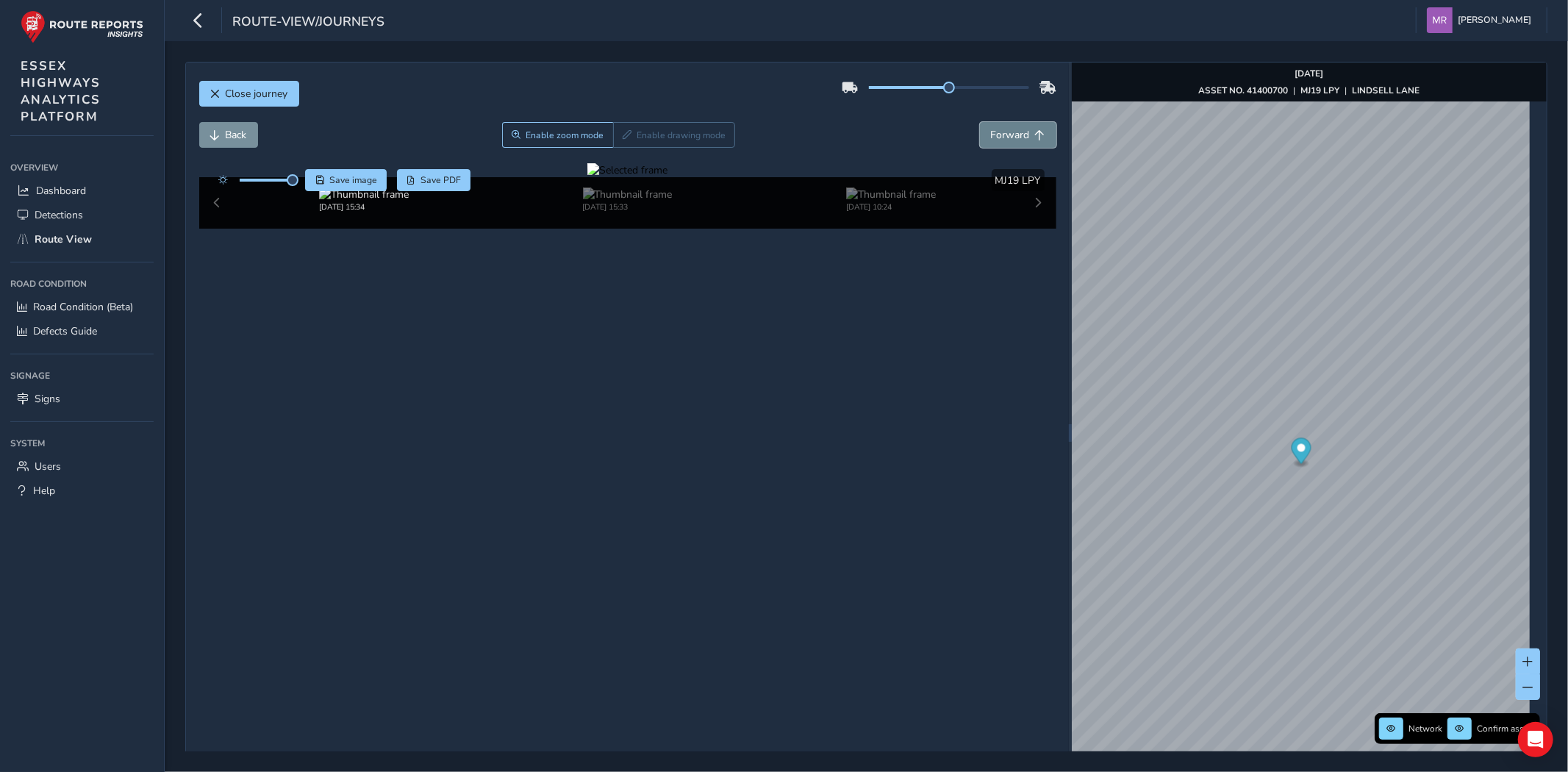
click at [1002, 142] on span "Forward" at bounding box center [1010, 135] width 39 height 14
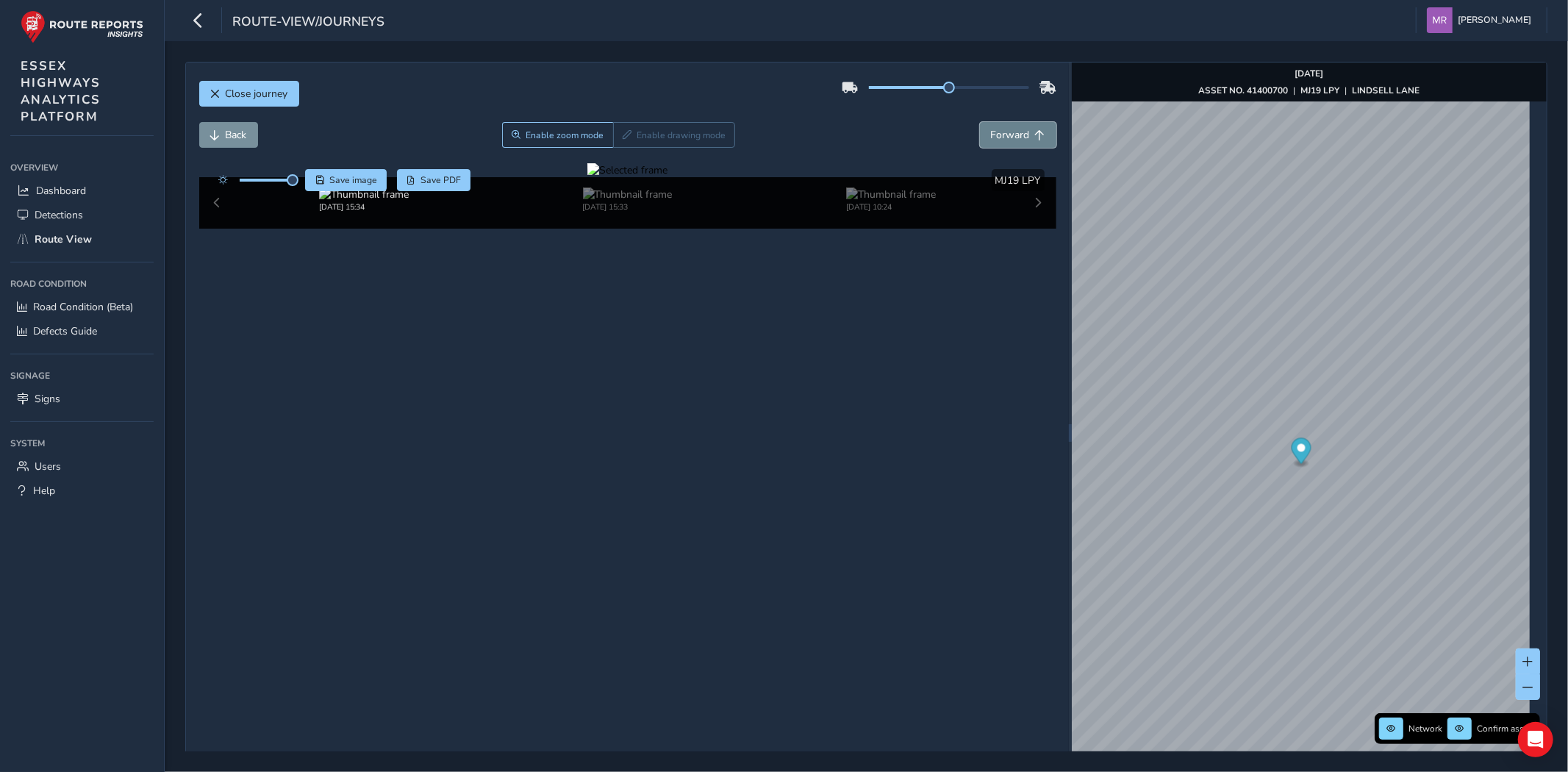
click at [1002, 142] on span "Forward" at bounding box center [1010, 135] width 39 height 14
